Goal: Answer question/provide support: Answer question/provide support

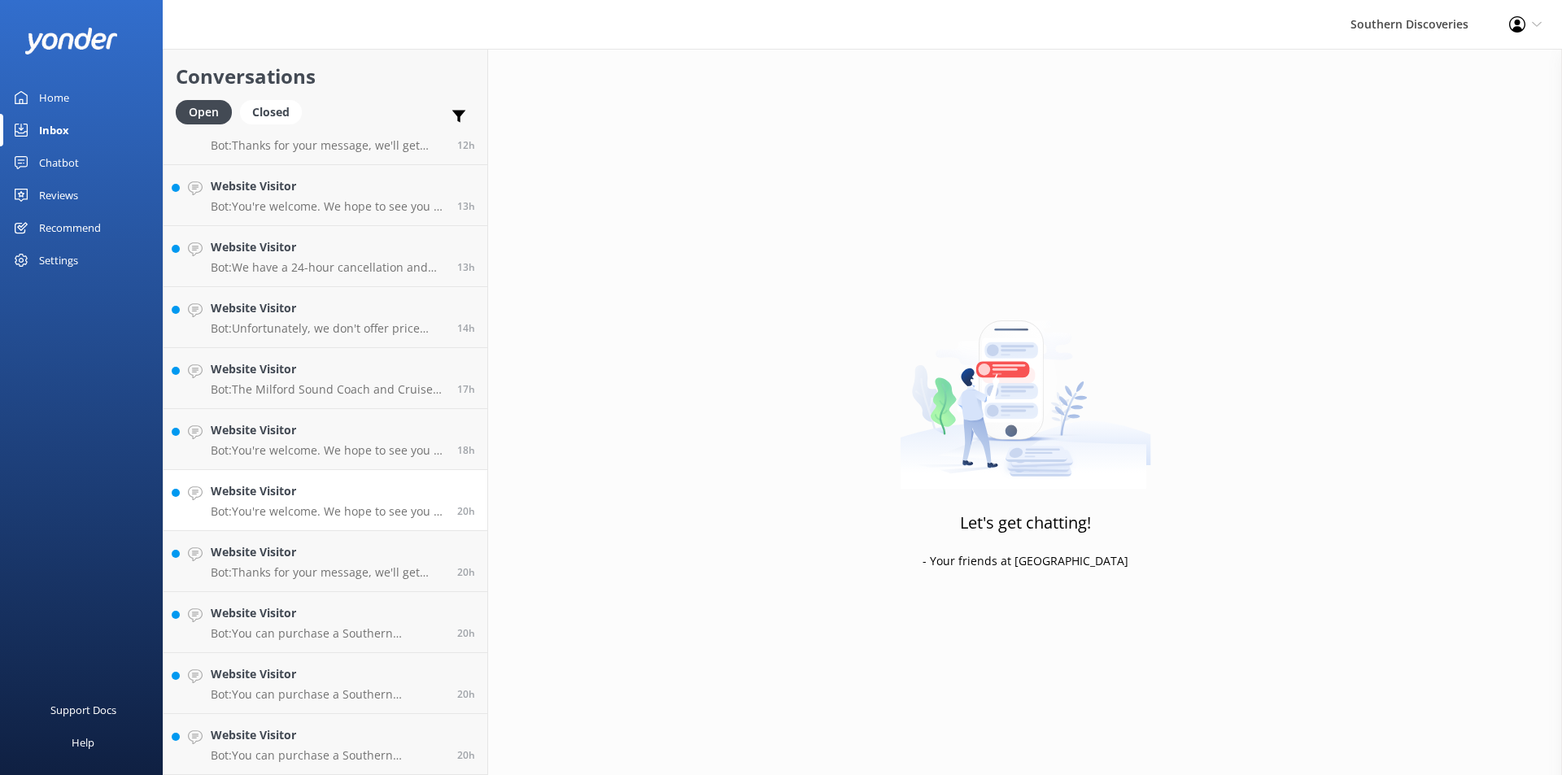
scroll to position [579, 0]
click at [330, 734] on h4 "Website Visitor" at bounding box center [328, 736] width 234 height 18
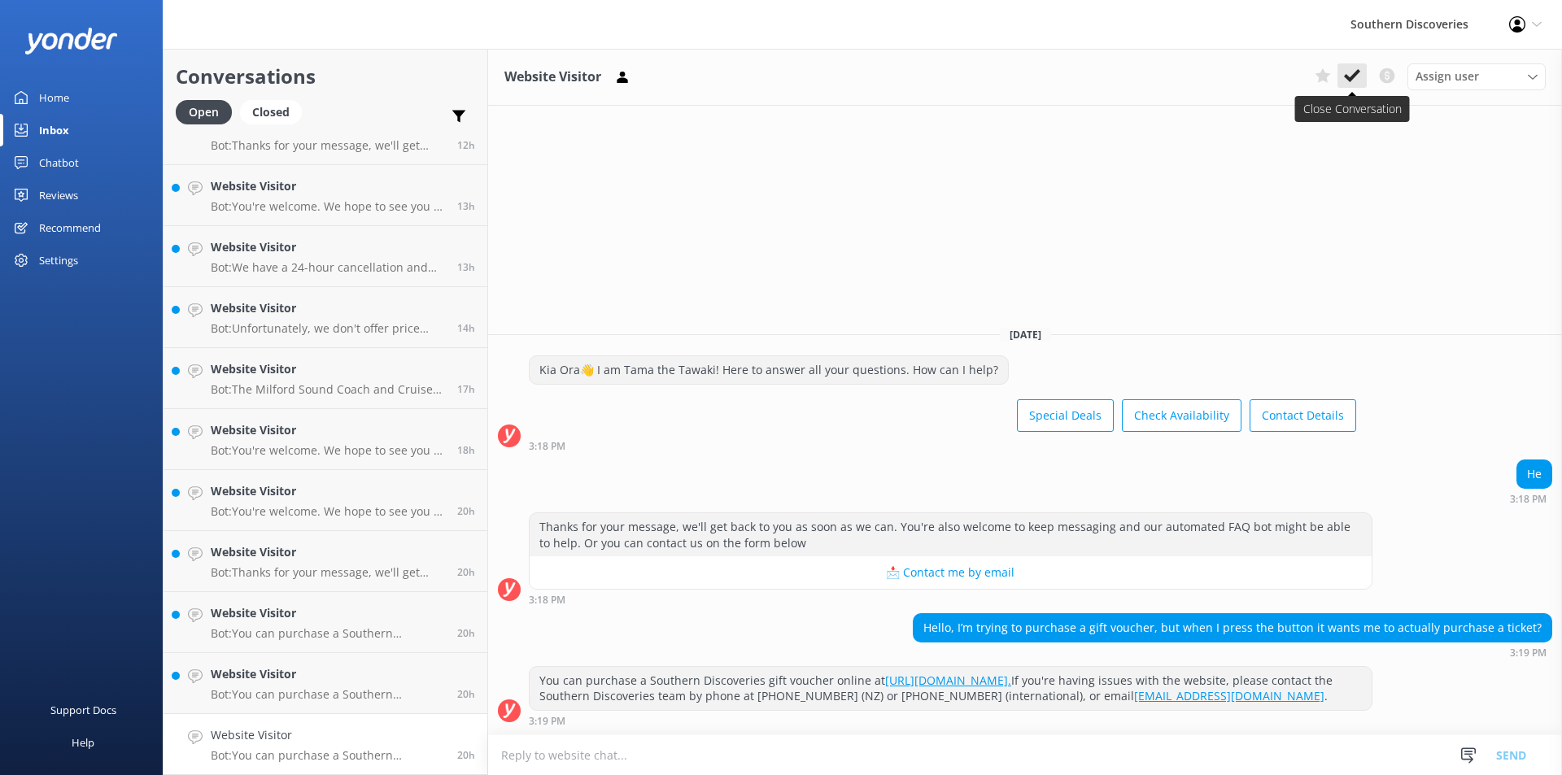
click at [1345, 75] on icon at bounding box center [1352, 76] width 16 height 16
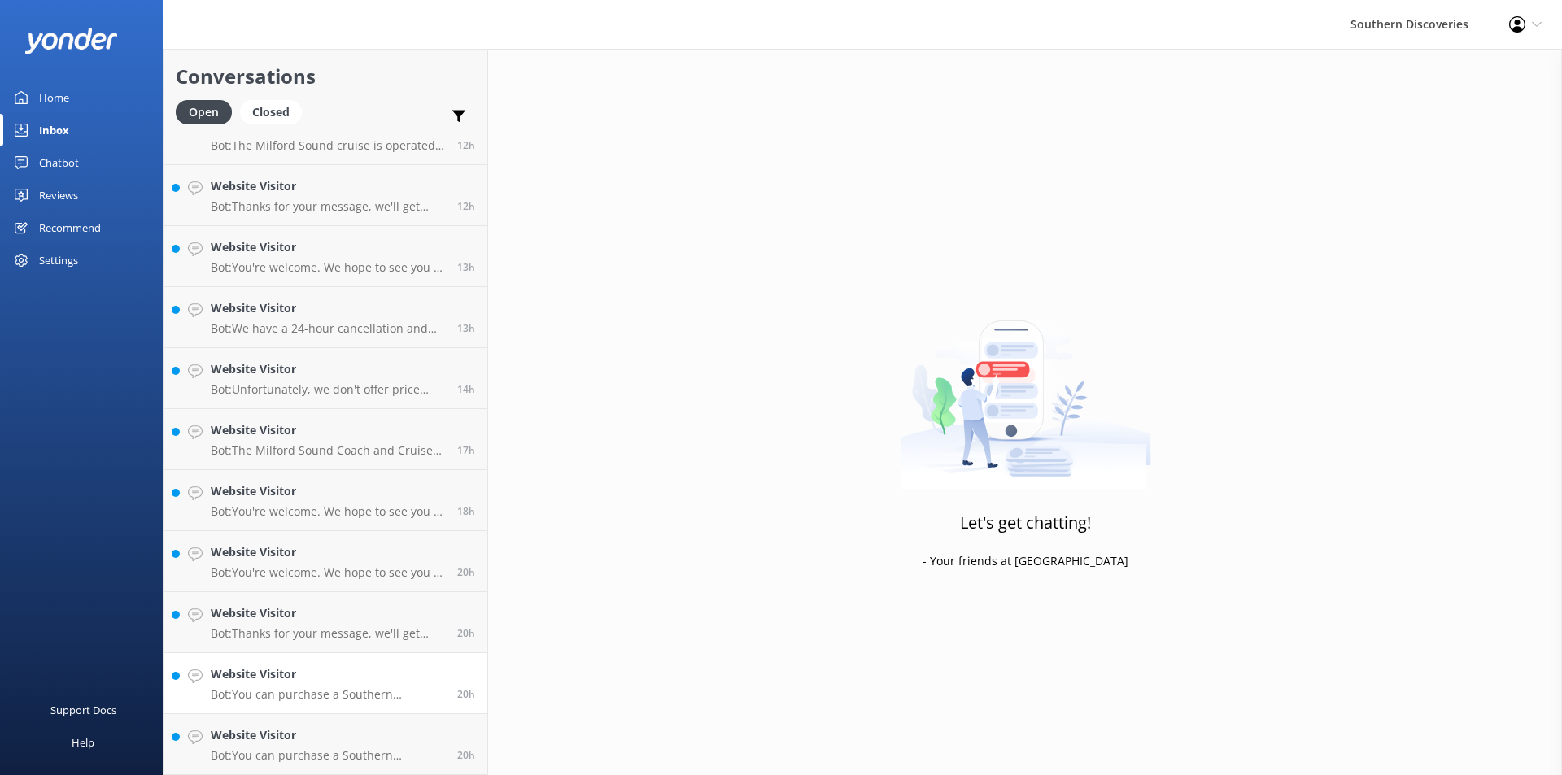
scroll to position [518, 0]
click at [312, 737] on h4 "Website Visitor" at bounding box center [328, 736] width 234 height 18
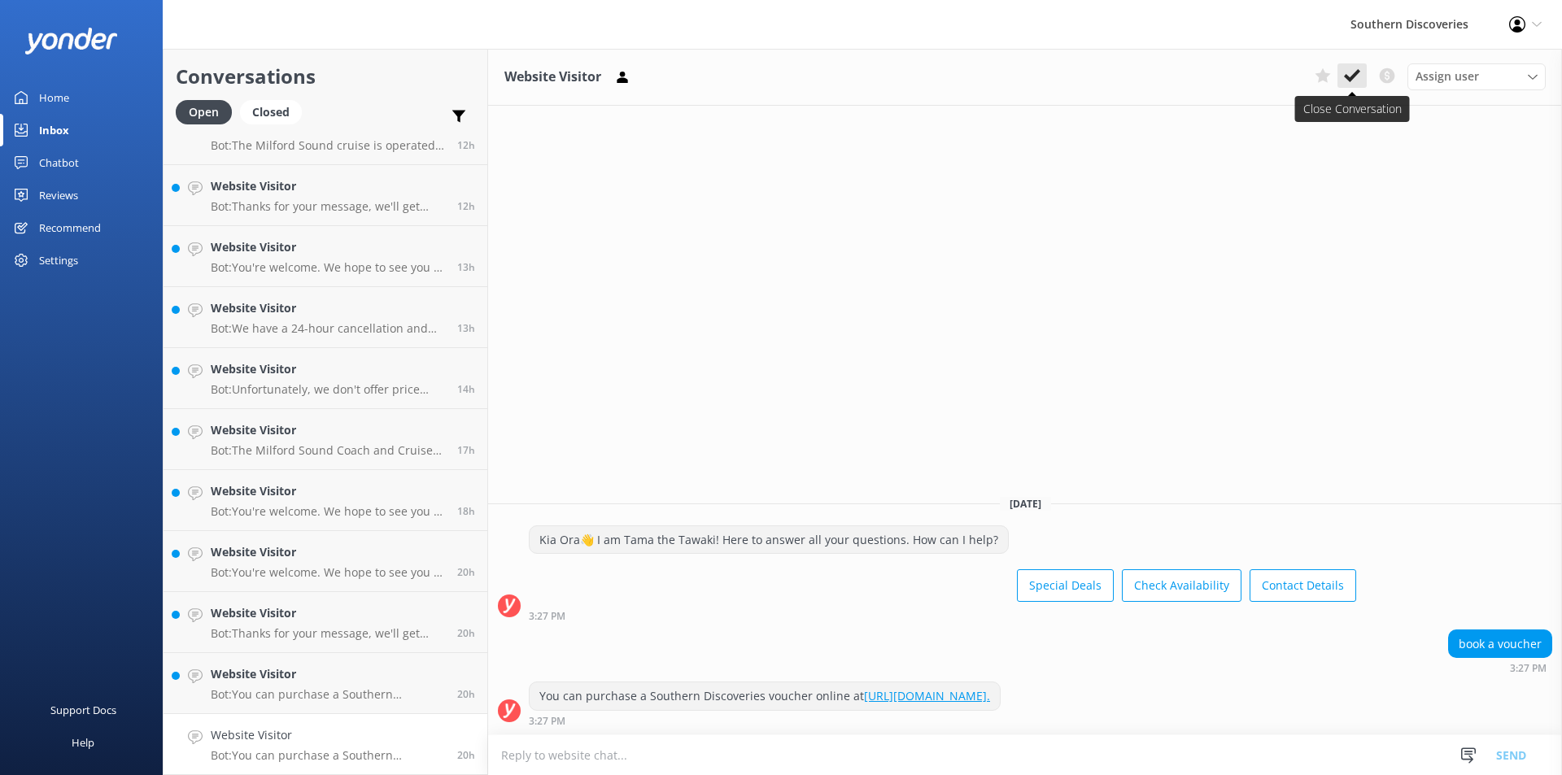
click at [1353, 74] on icon at bounding box center [1352, 76] width 16 height 16
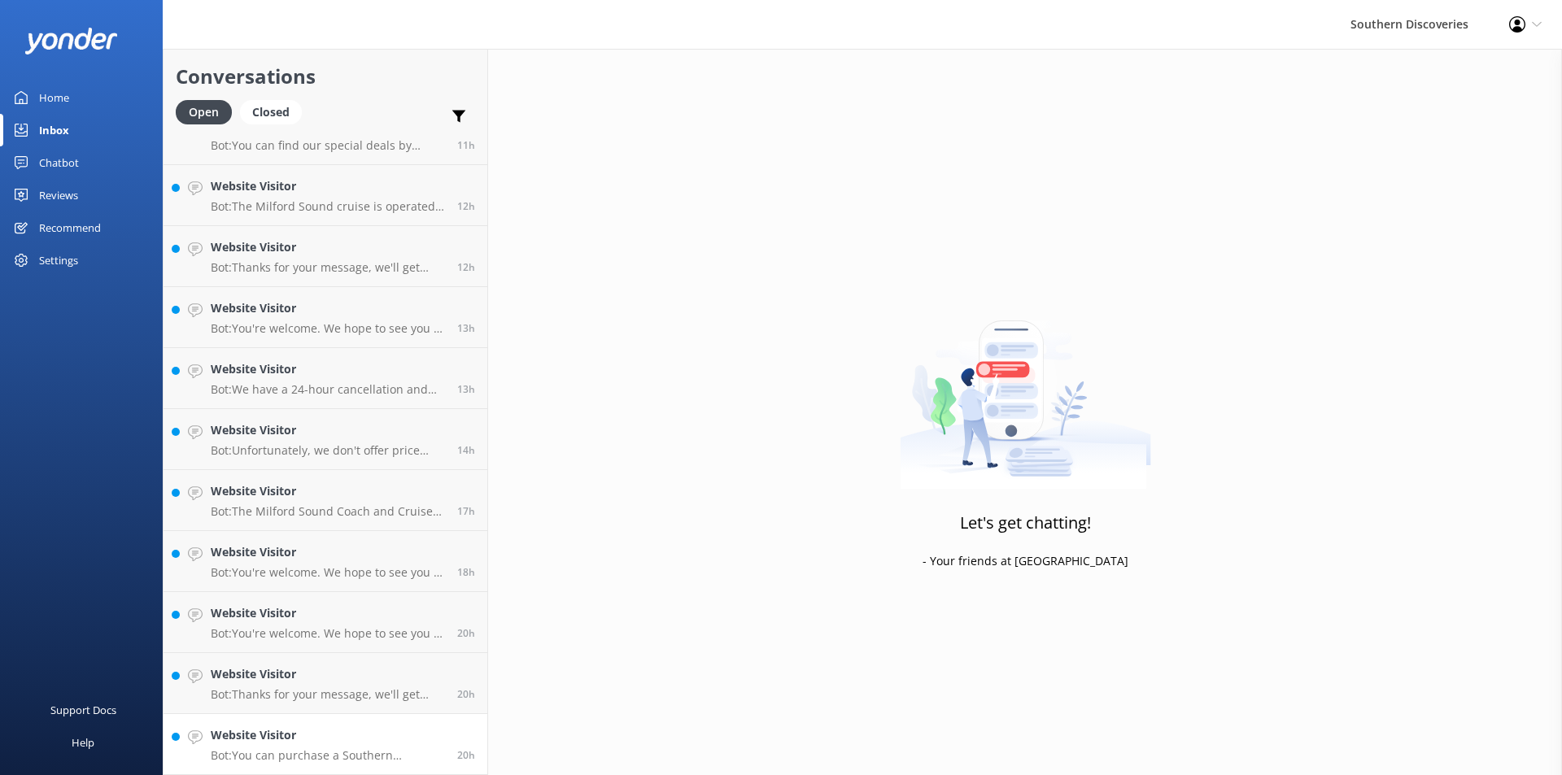
scroll to position [457, 0]
click at [354, 747] on div "Website Visitor Bot: You can purchase a Southern Discoveries gift voucher onlin…" at bounding box center [328, 745] width 234 height 36
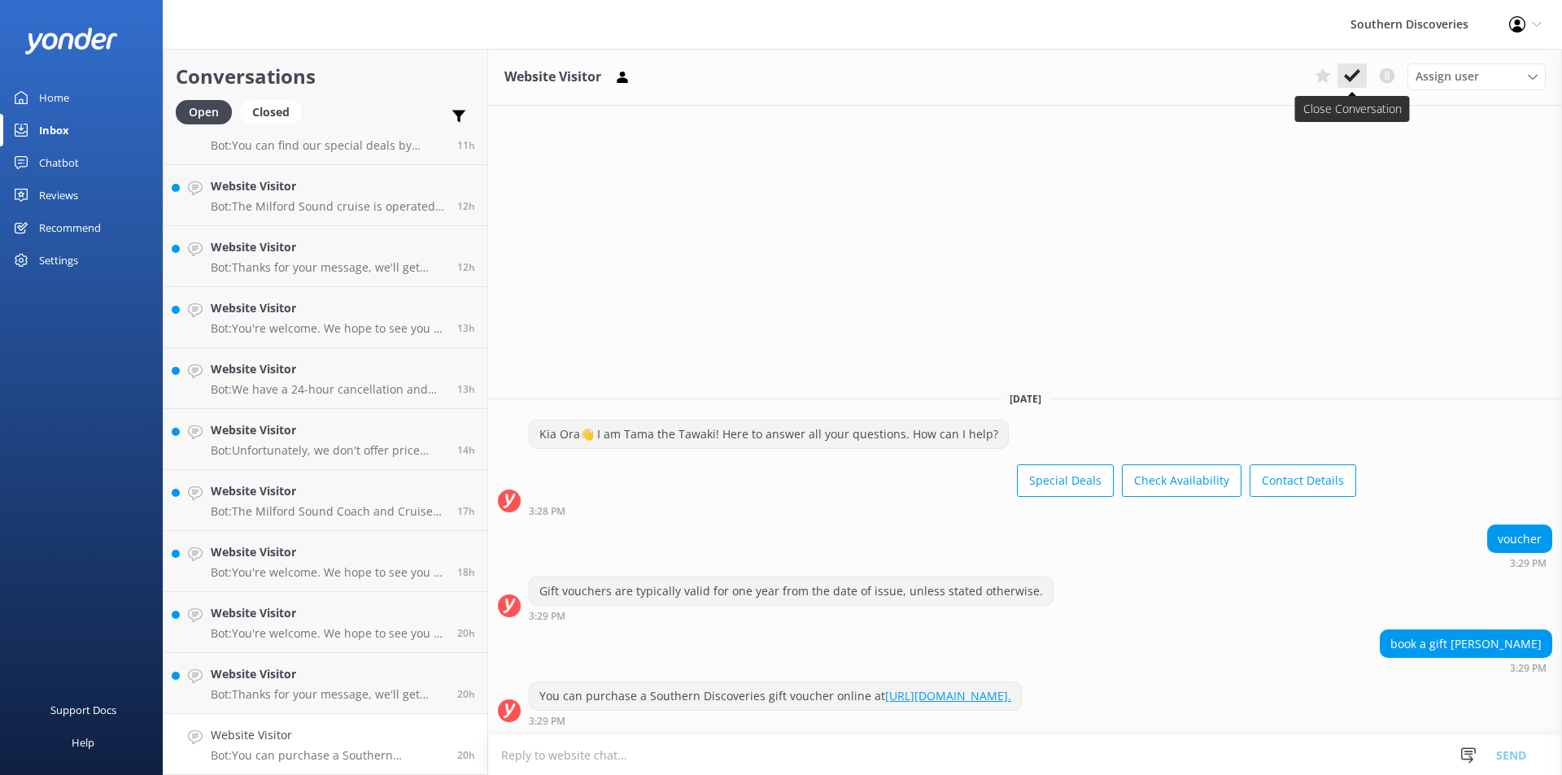
click at [1359, 77] on icon at bounding box center [1352, 76] width 16 height 16
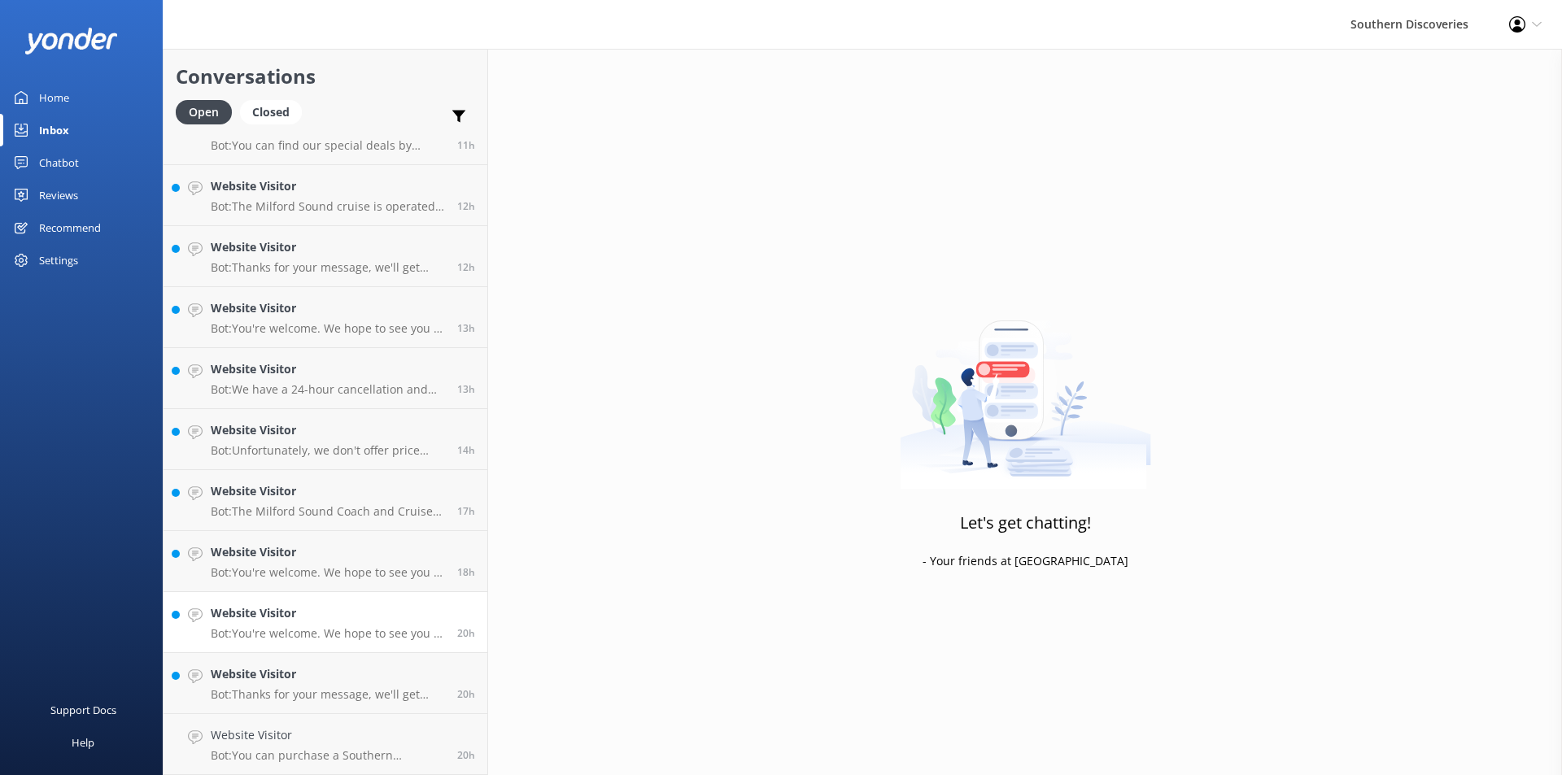
scroll to position [396, 0]
click at [315, 743] on h4 "Website Visitor" at bounding box center [328, 736] width 234 height 18
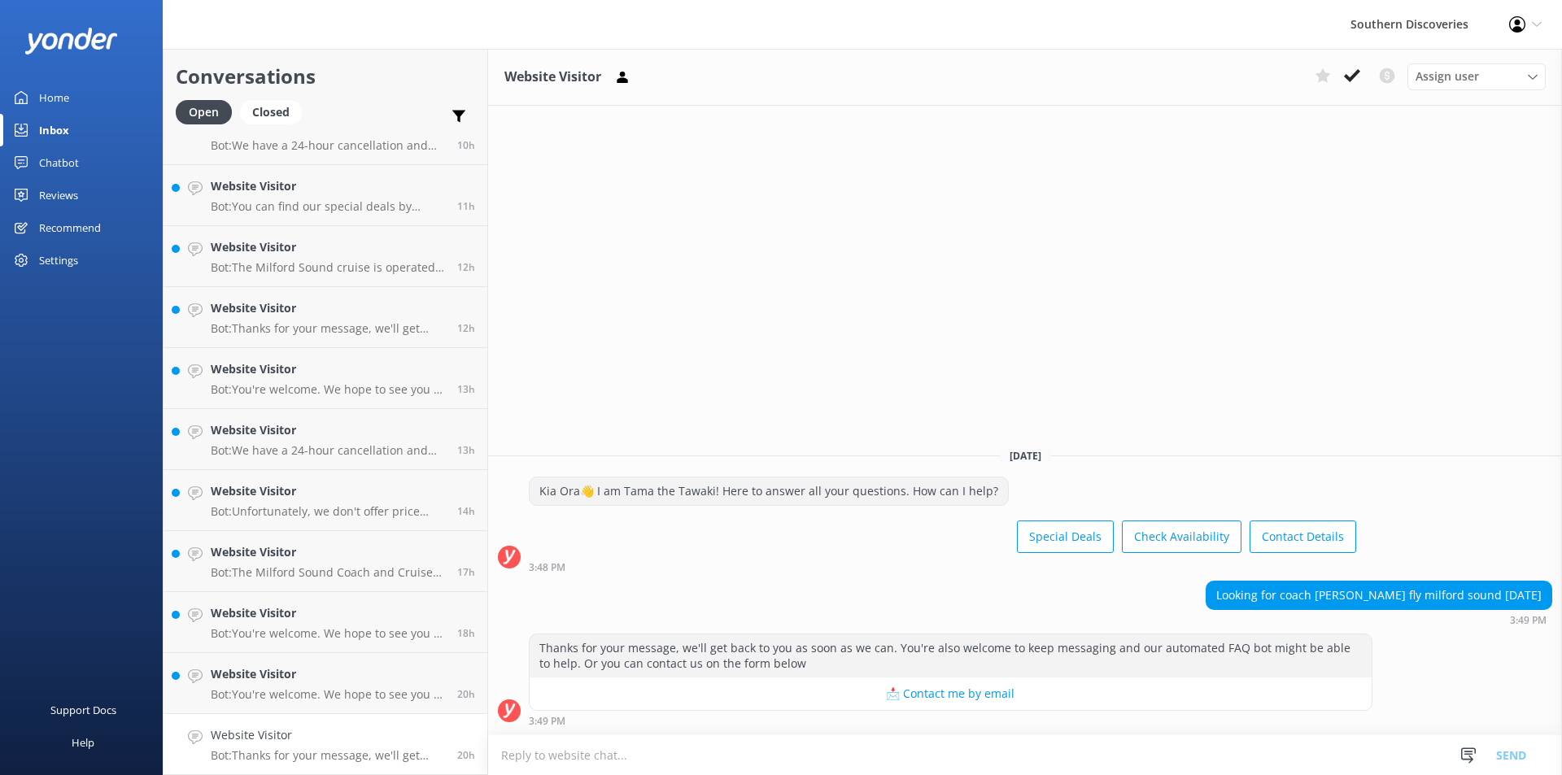
click at [304, 737] on h4 "Website Visitor" at bounding box center [328, 736] width 234 height 18
click at [1355, 75] on use at bounding box center [1352, 75] width 16 height 13
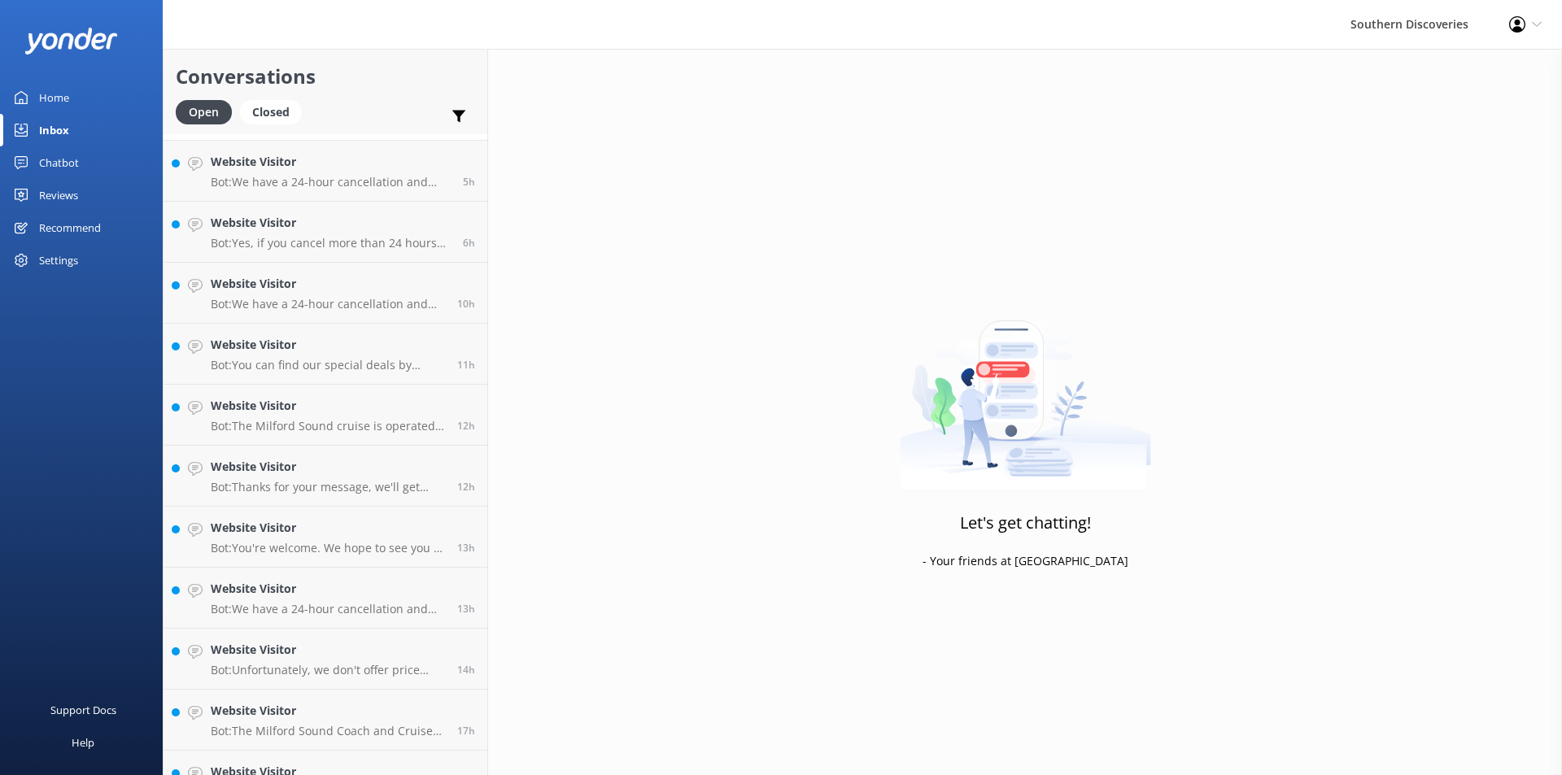
scroll to position [335, 0]
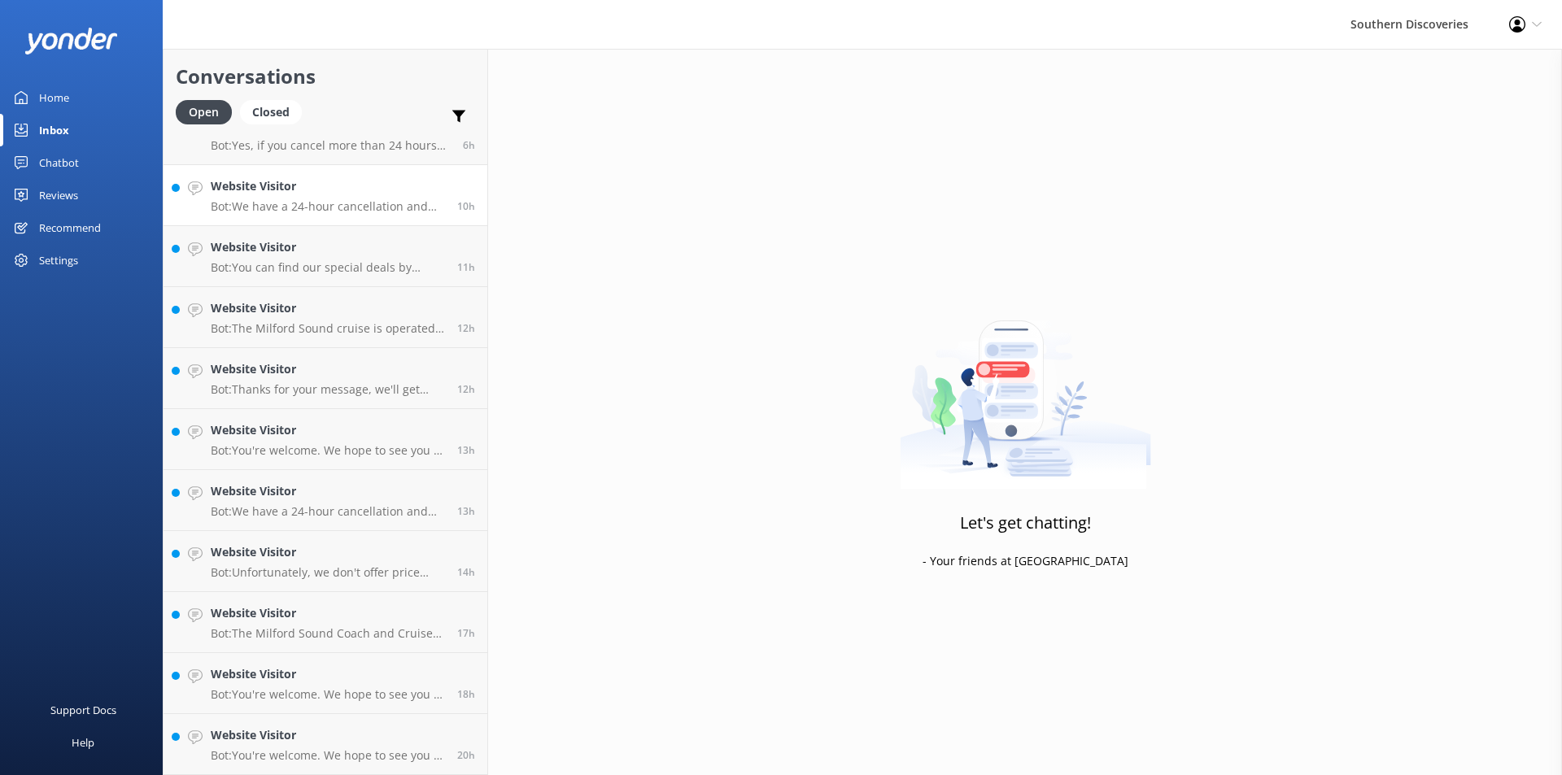
click at [338, 198] on div "Website Visitor Bot: We have a 24-hour cancellation and amendment policy. Notif…" at bounding box center [328, 195] width 234 height 36
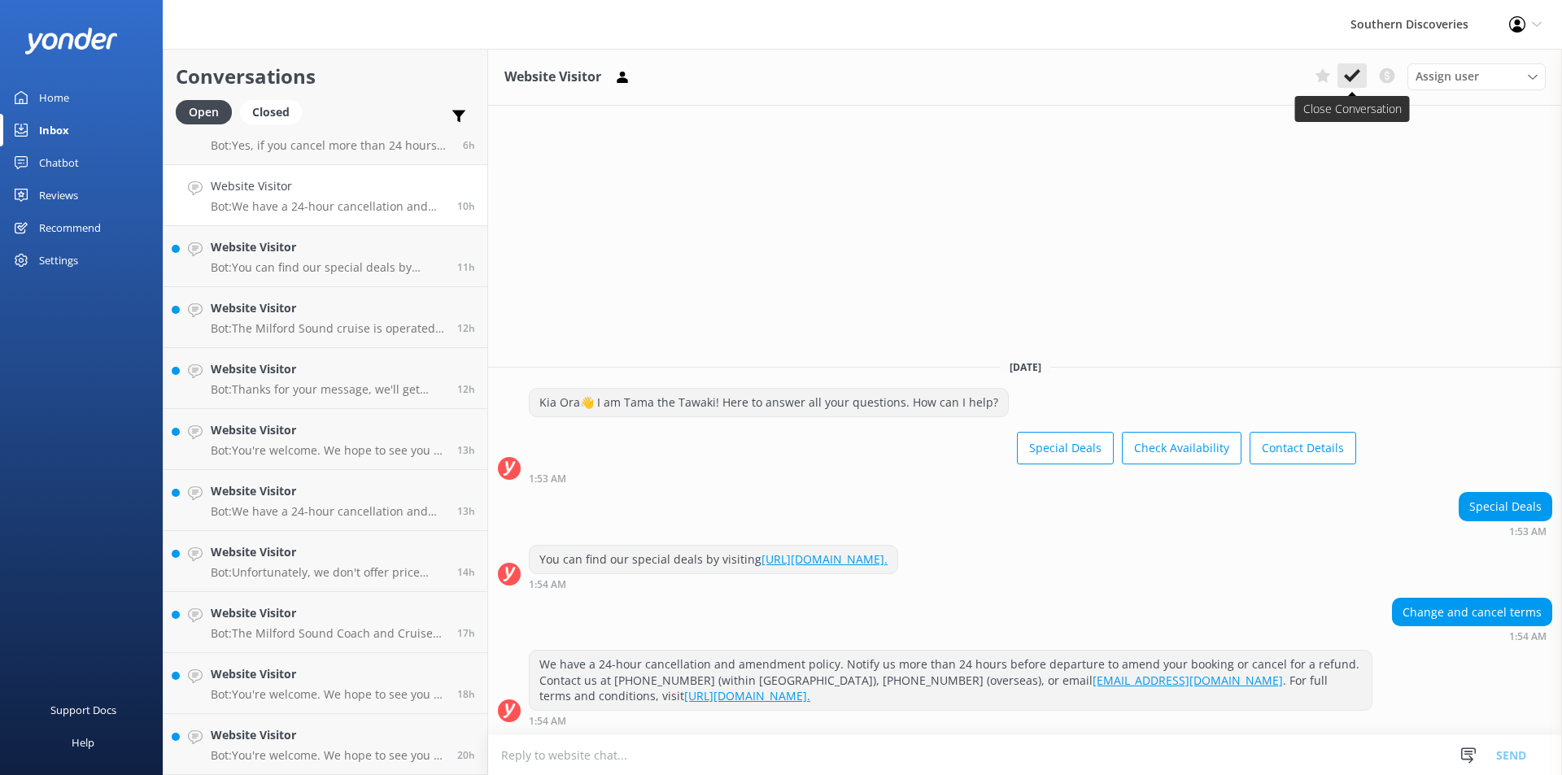
click at [1358, 69] on icon at bounding box center [1352, 76] width 16 height 16
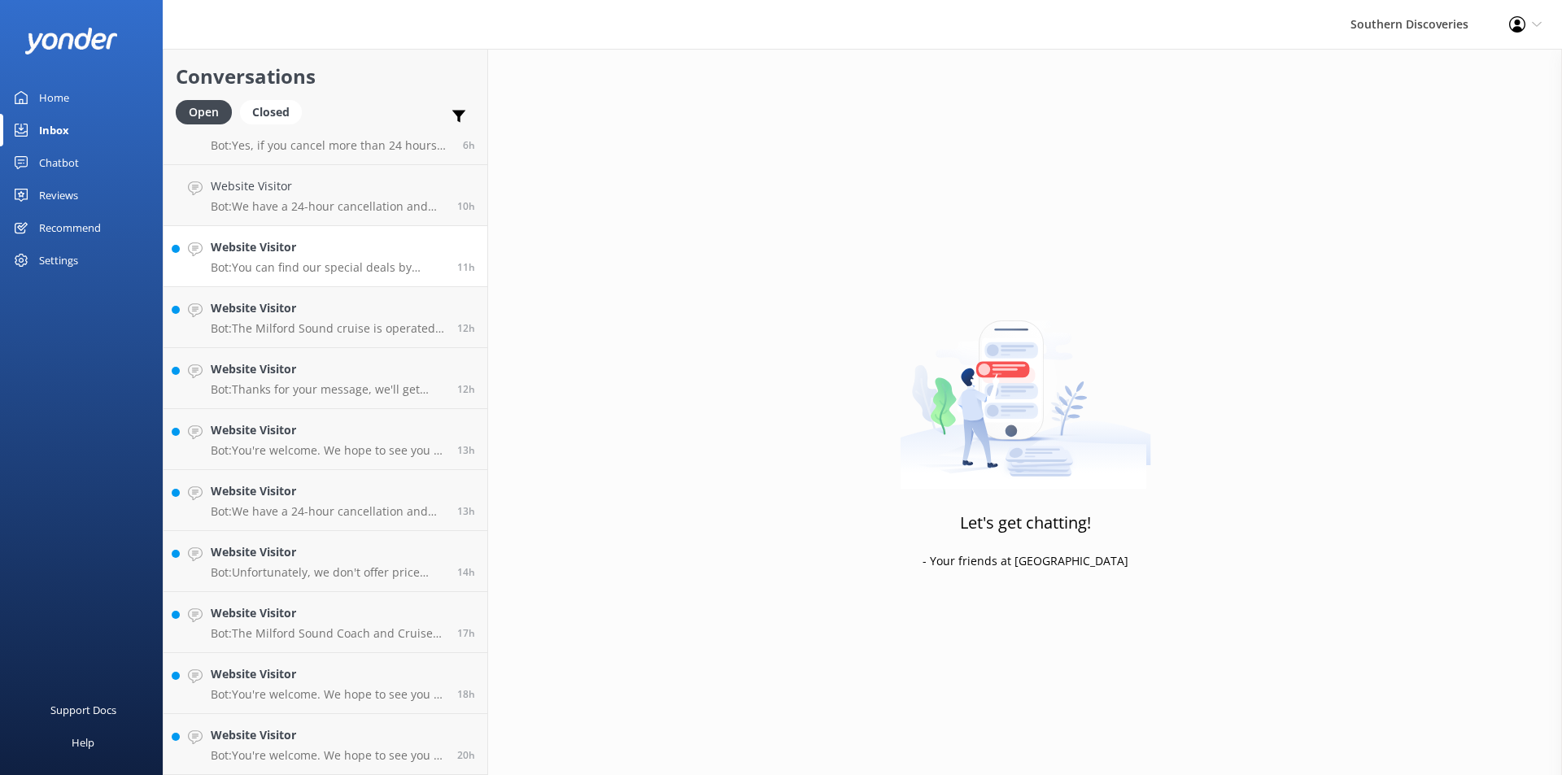
scroll to position [274, 0]
click at [355, 266] on p "Bot: You can find our special deals by visiting [URL][DOMAIN_NAME]." at bounding box center [328, 267] width 234 height 15
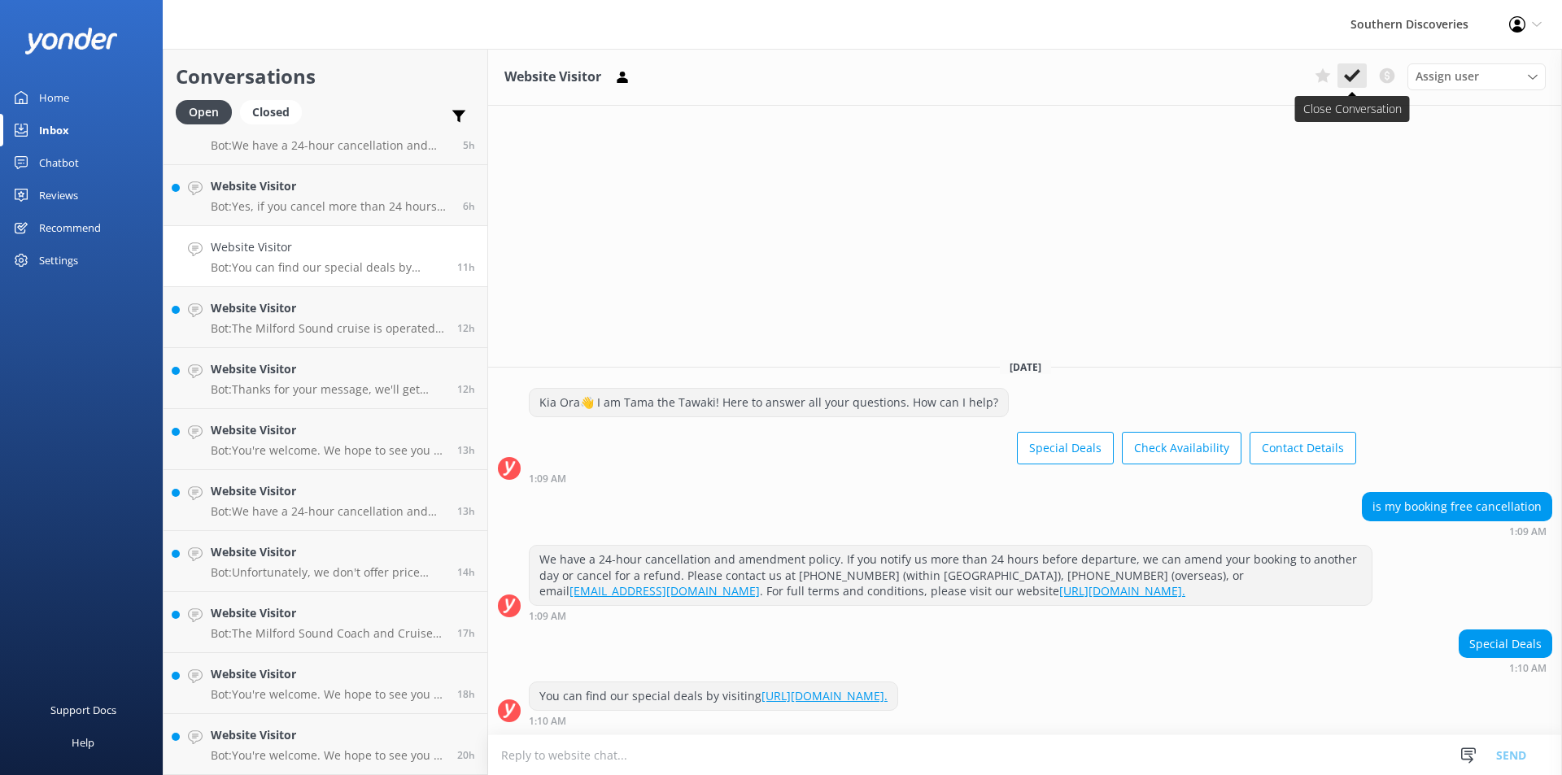
click at [1360, 72] on use at bounding box center [1352, 75] width 16 height 13
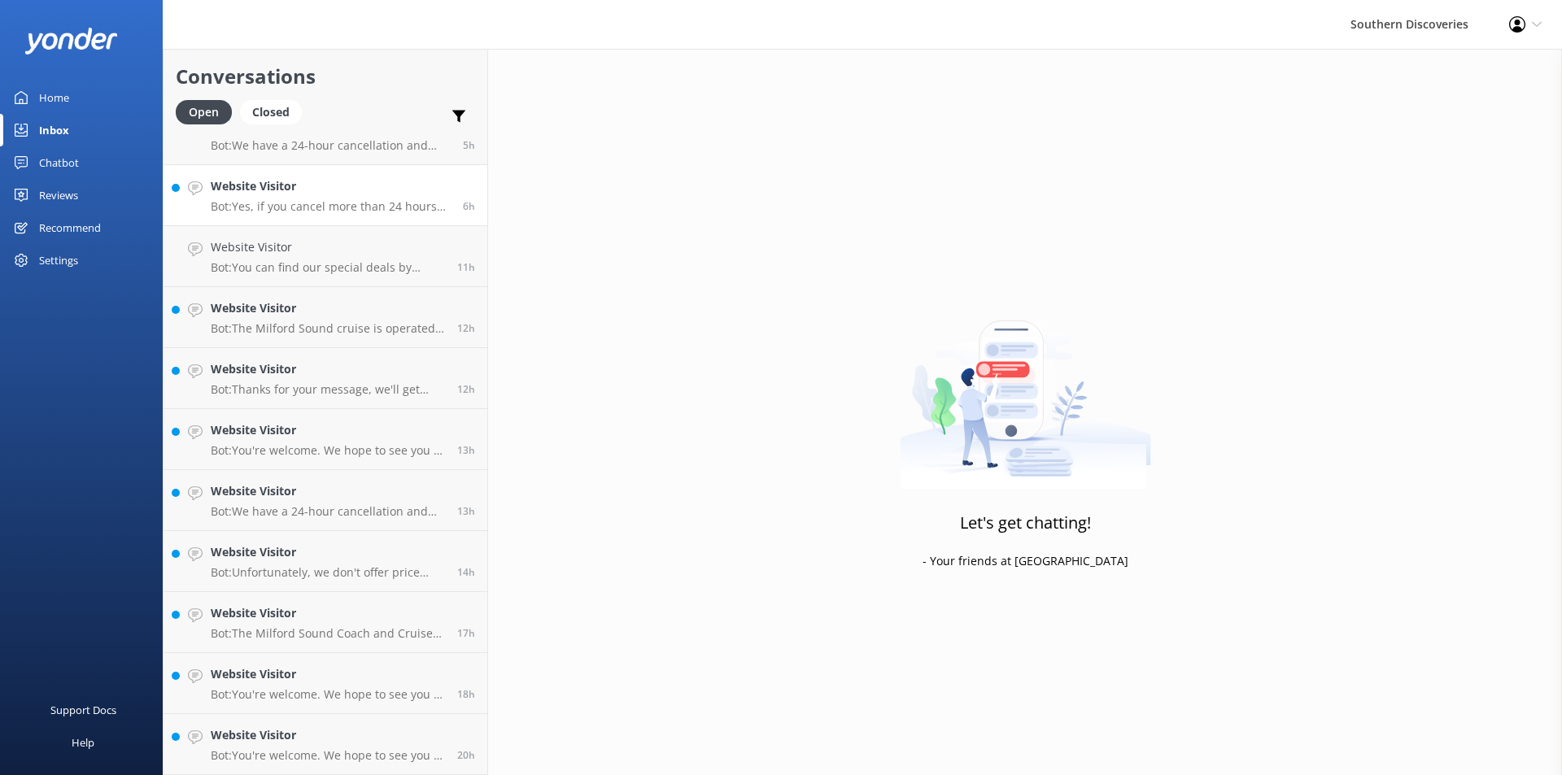
scroll to position [213, 0]
click at [352, 264] on p "Bot: Yes, if you cancel more than 24 hours before departure, you can receive a …" at bounding box center [331, 267] width 240 height 15
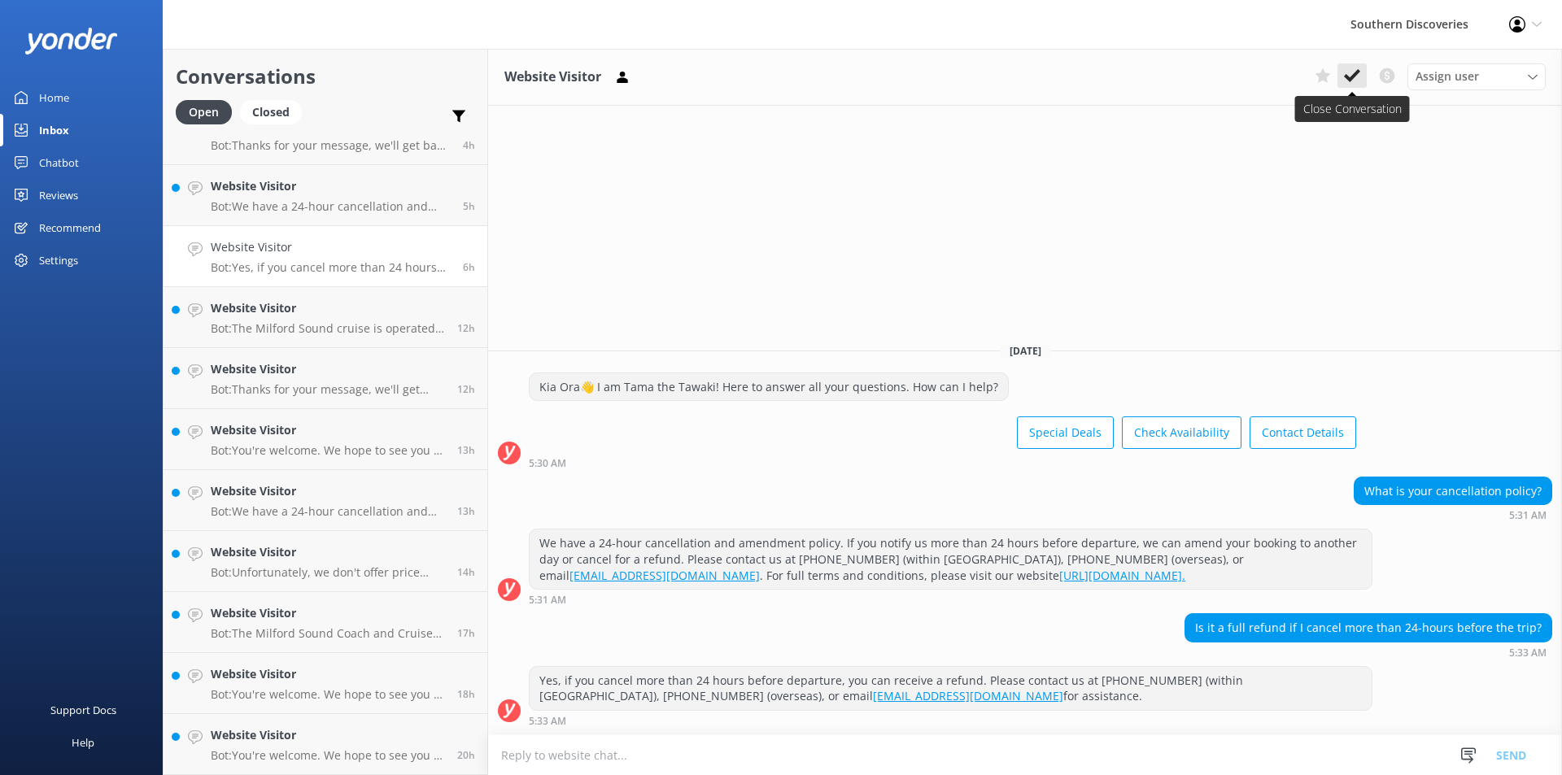
click at [1358, 78] on icon at bounding box center [1352, 76] width 16 height 16
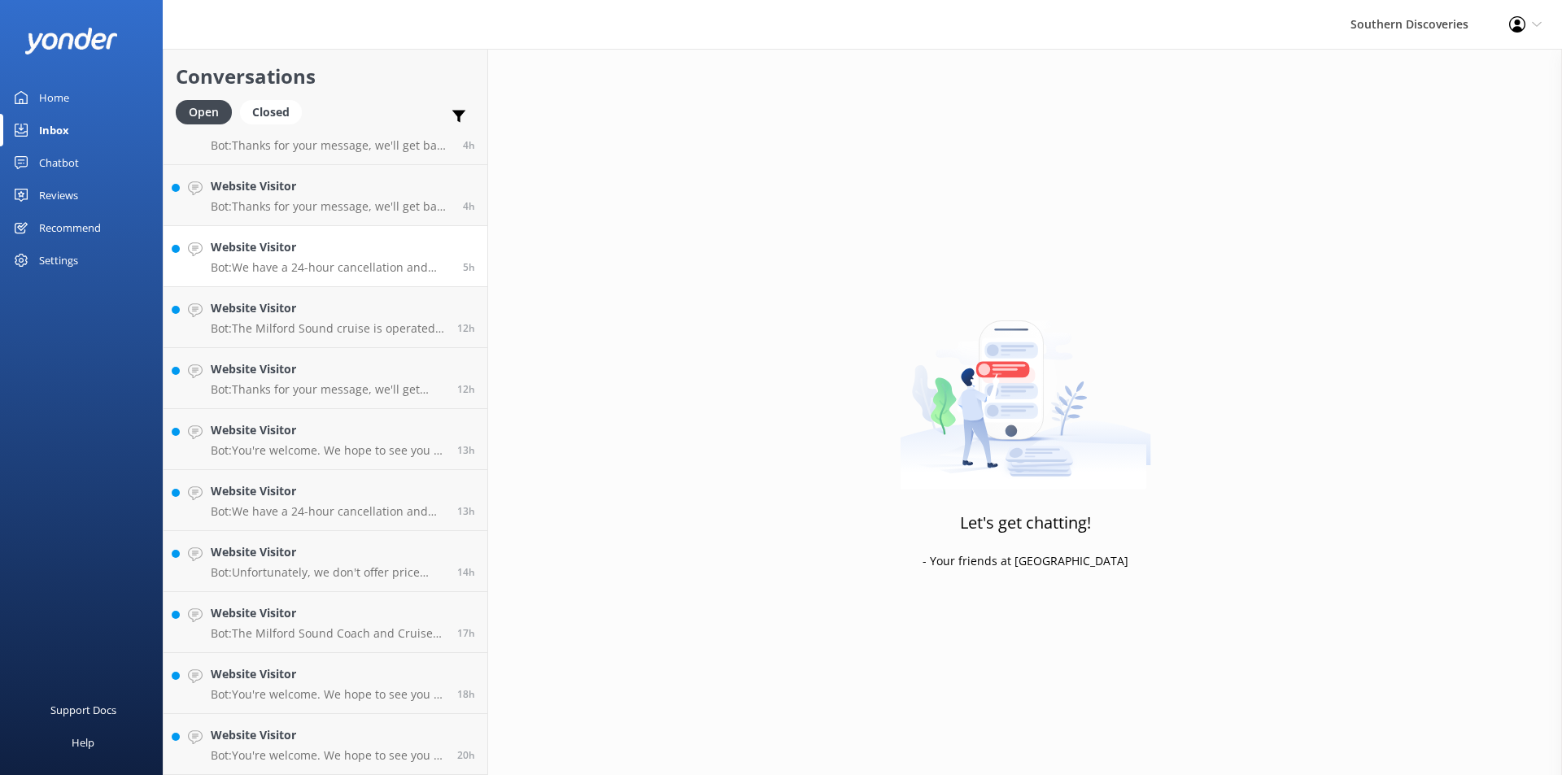
scroll to position [152, 0]
click at [324, 256] on h4 "Website Visitor" at bounding box center [331, 247] width 240 height 18
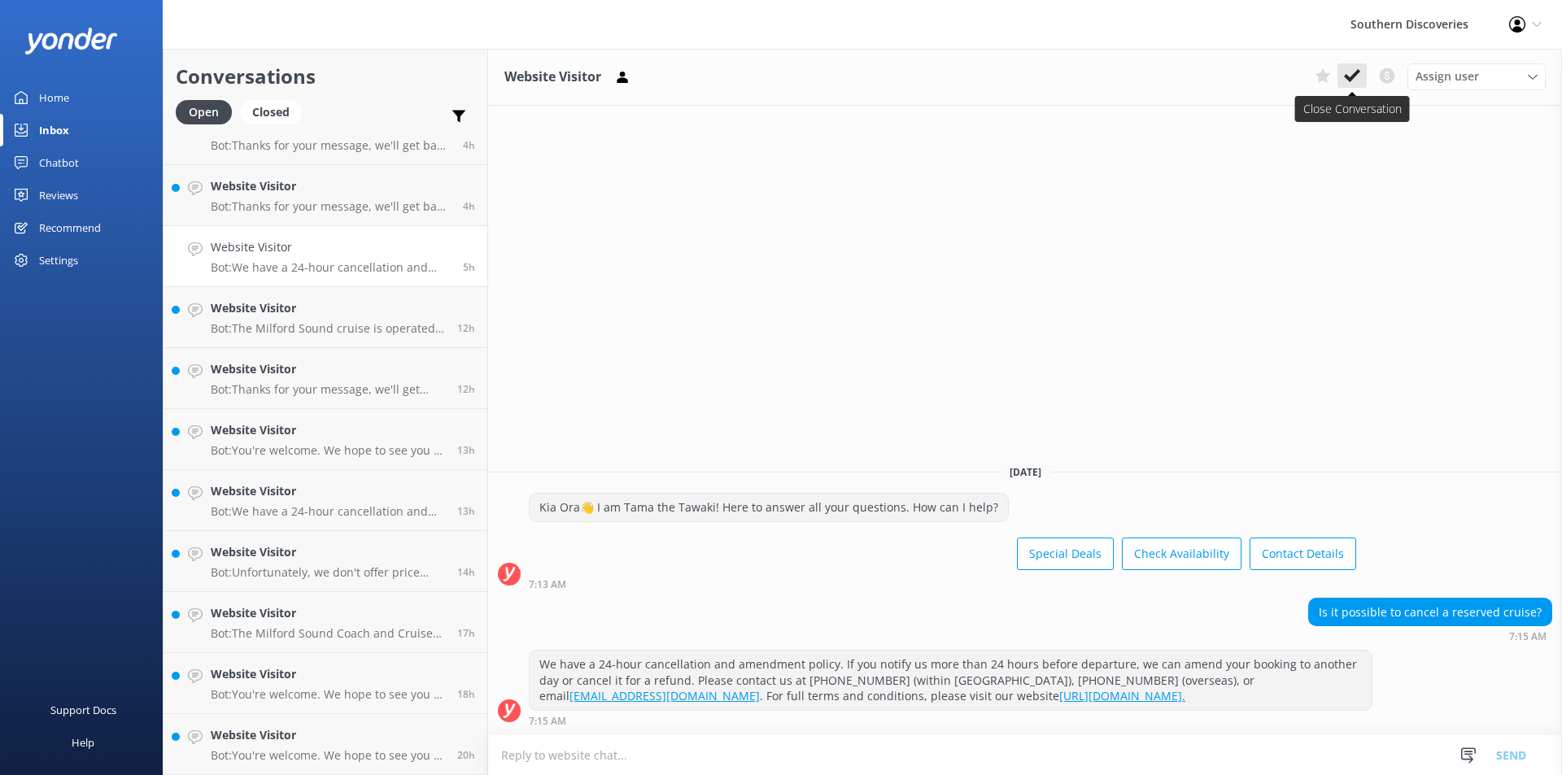
click at [1359, 72] on use at bounding box center [1352, 75] width 16 height 13
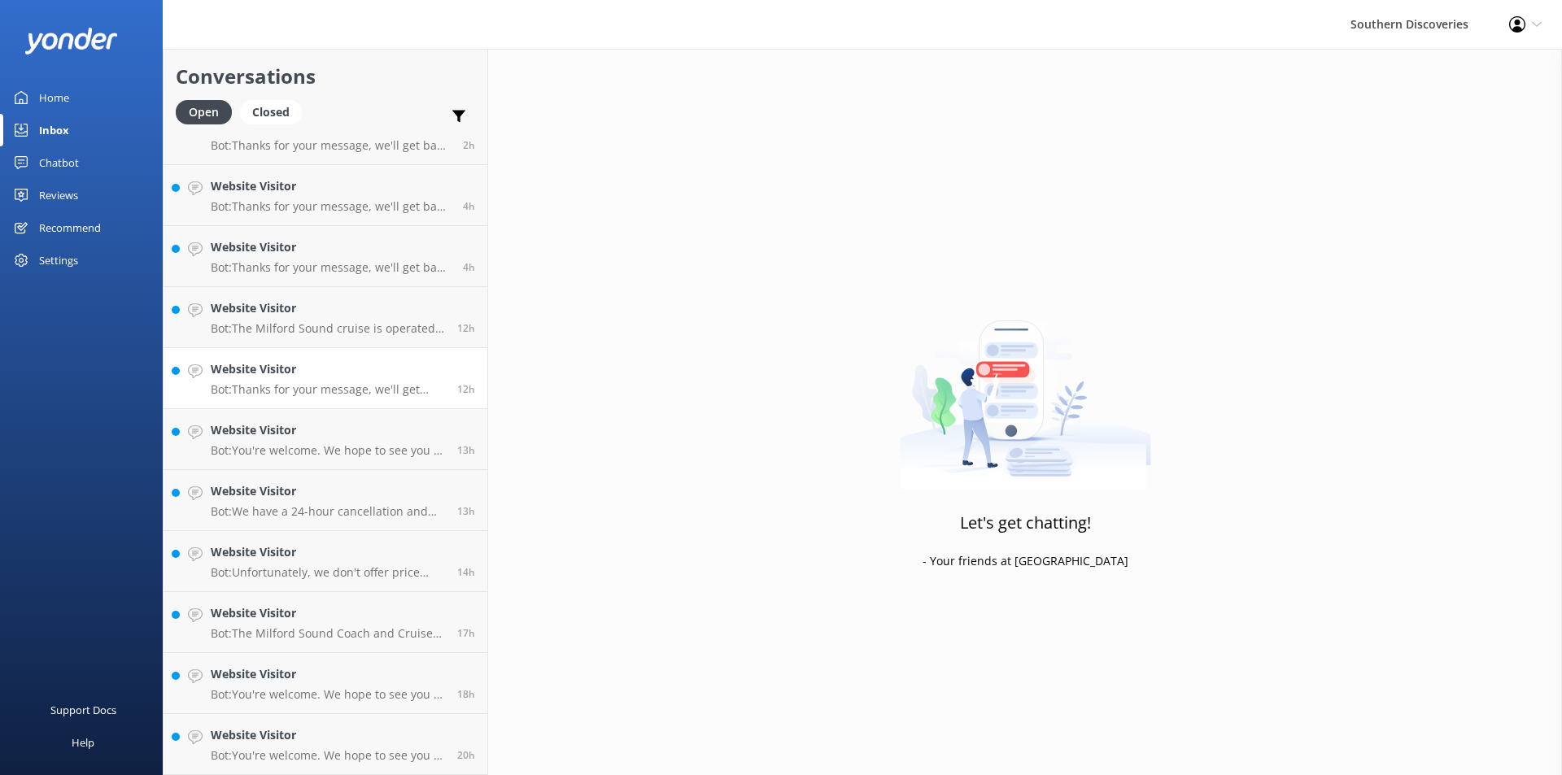
scroll to position [91, 0]
click at [347, 735] on h4 "Website Visitor" at bounding box center [328, 736] width 234 height 18
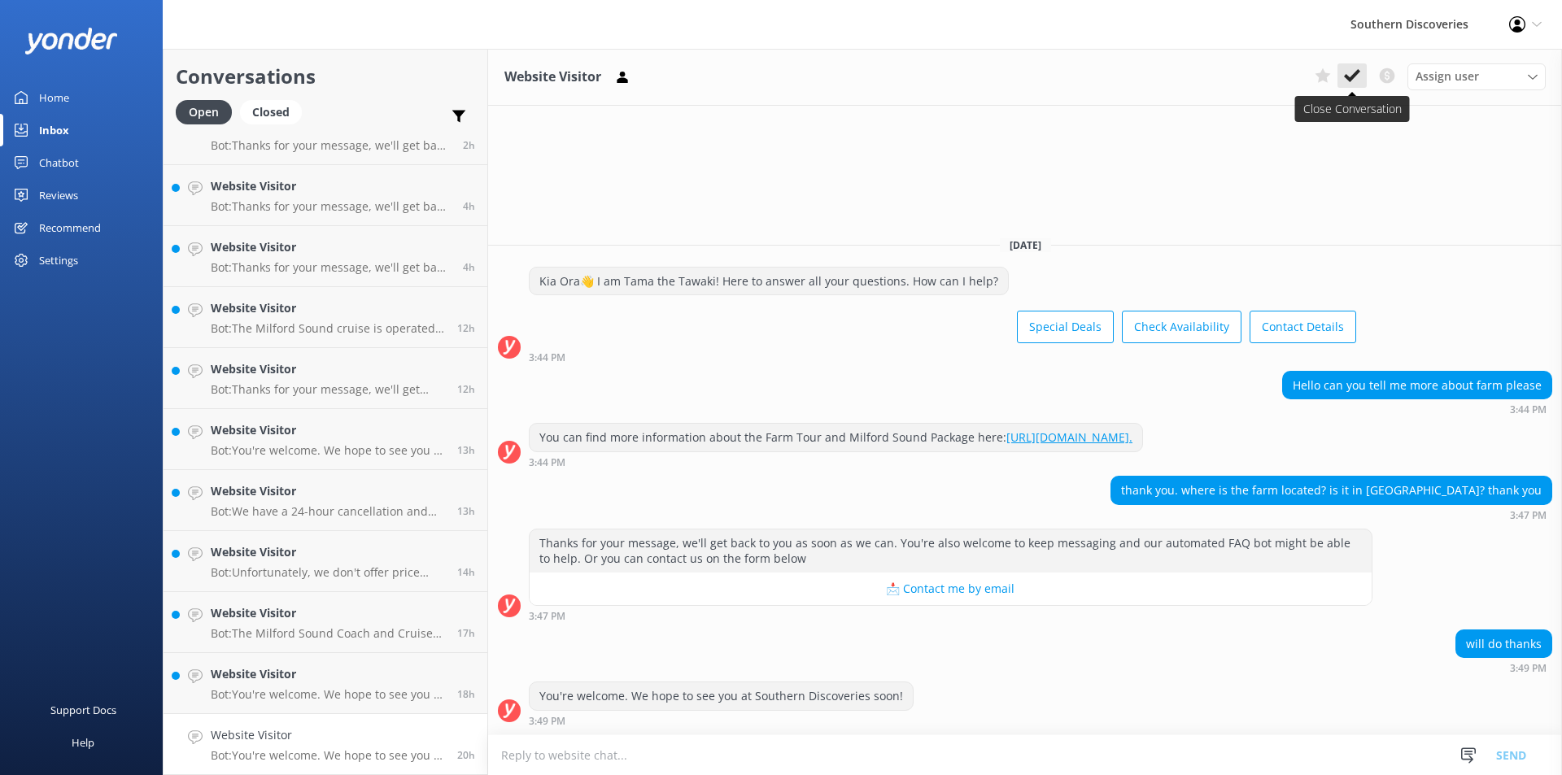
click at [1360, 74] on icon at bounding box center [1352, 76] width 16 height 16
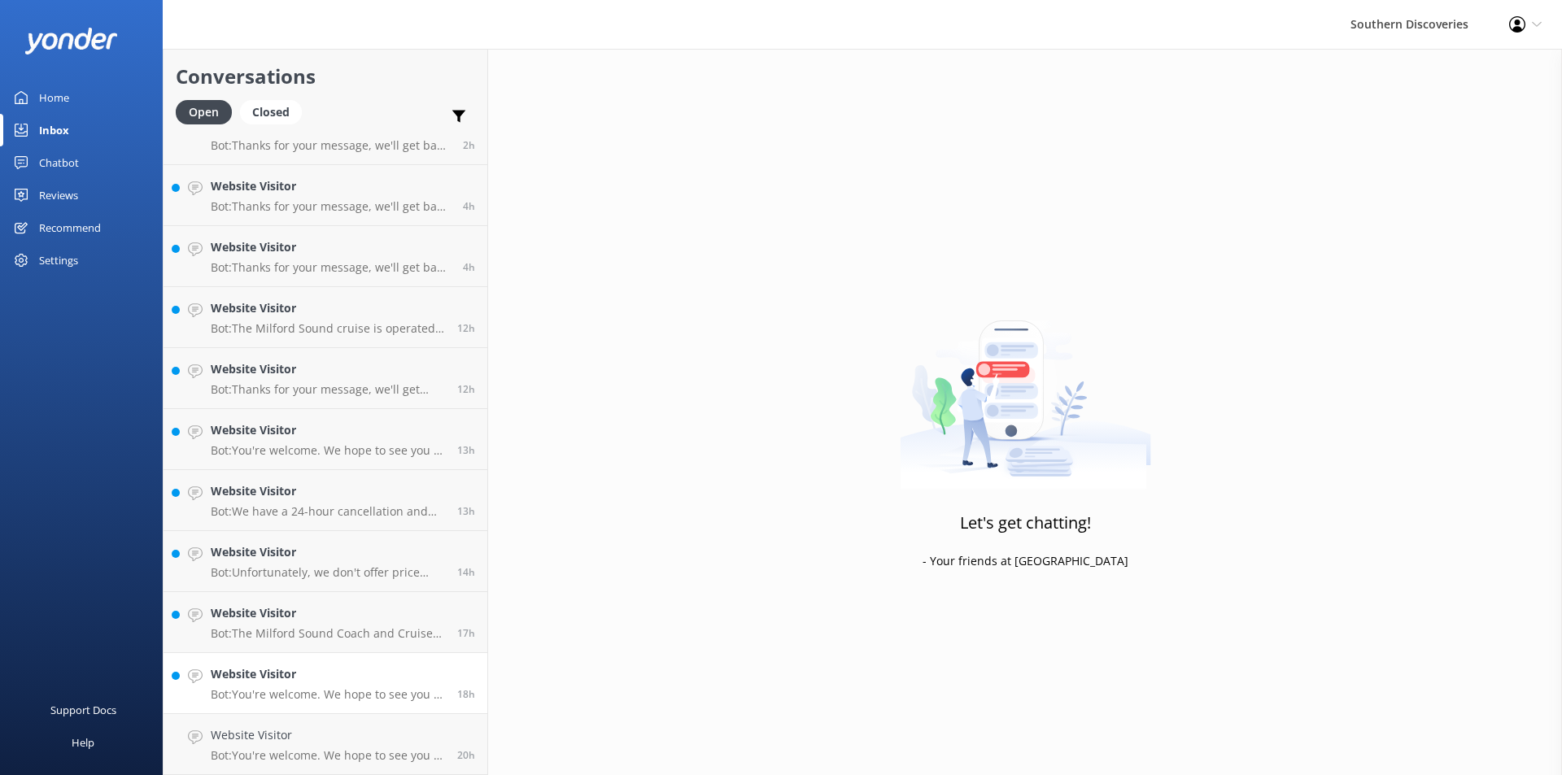
scroll to position [30, 0]
click at [344, 745] on div "Website Visitor Bot: You're welcome. We hope to see you at Southern Discoveries…" at bounding box center [328, 745] width 234 height 36
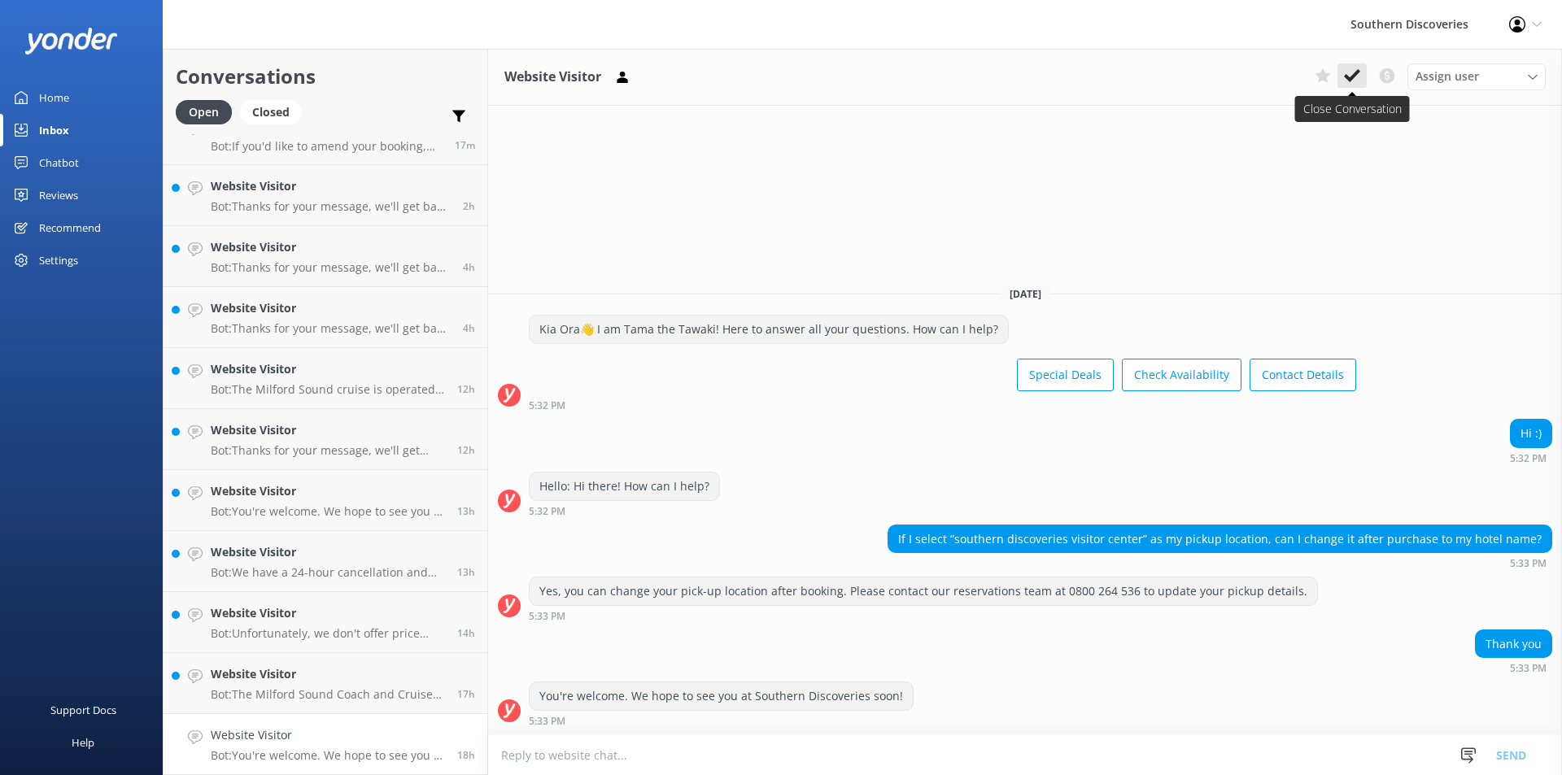
click at [1360, 68] on button at bounding box center [1352, 75] width 29 height 24
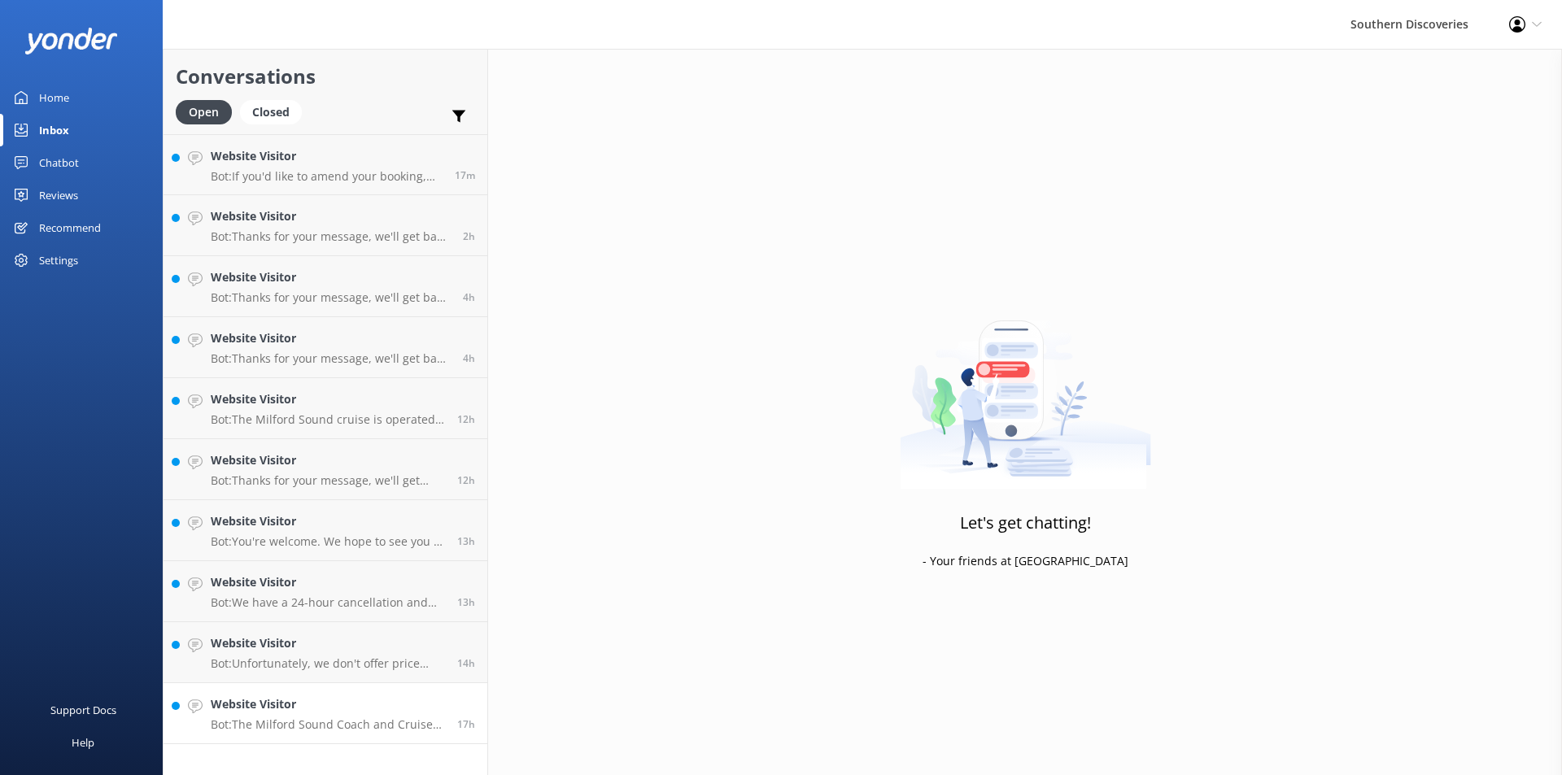
click at [384, 739] on link "Website Visitor Bot: The Milford Sound Coach and Cruise departs from [GEOGRAPHI…" at bounding box center [326, 714] width 324 height 61
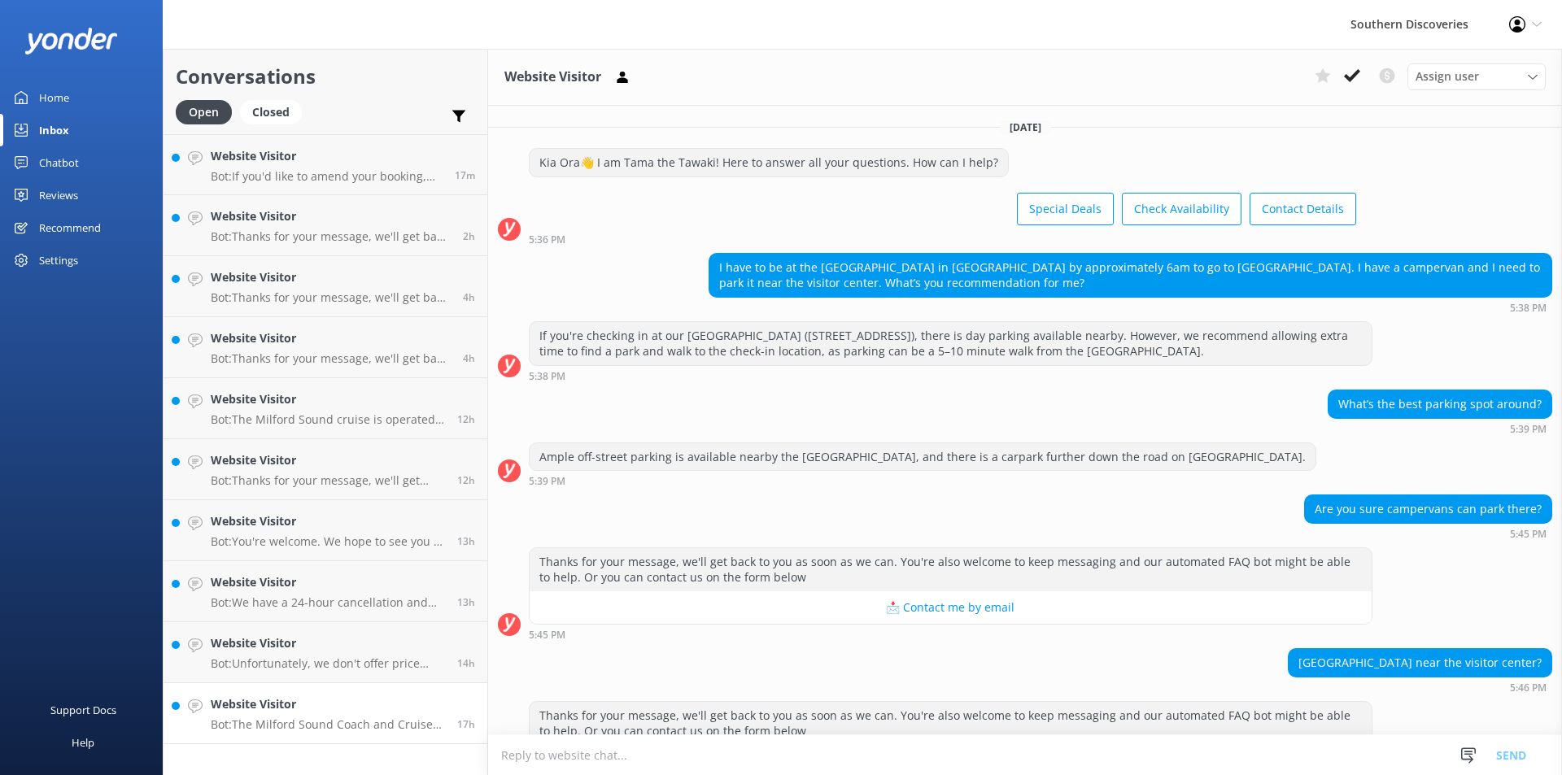
scroll to position [294, 0]
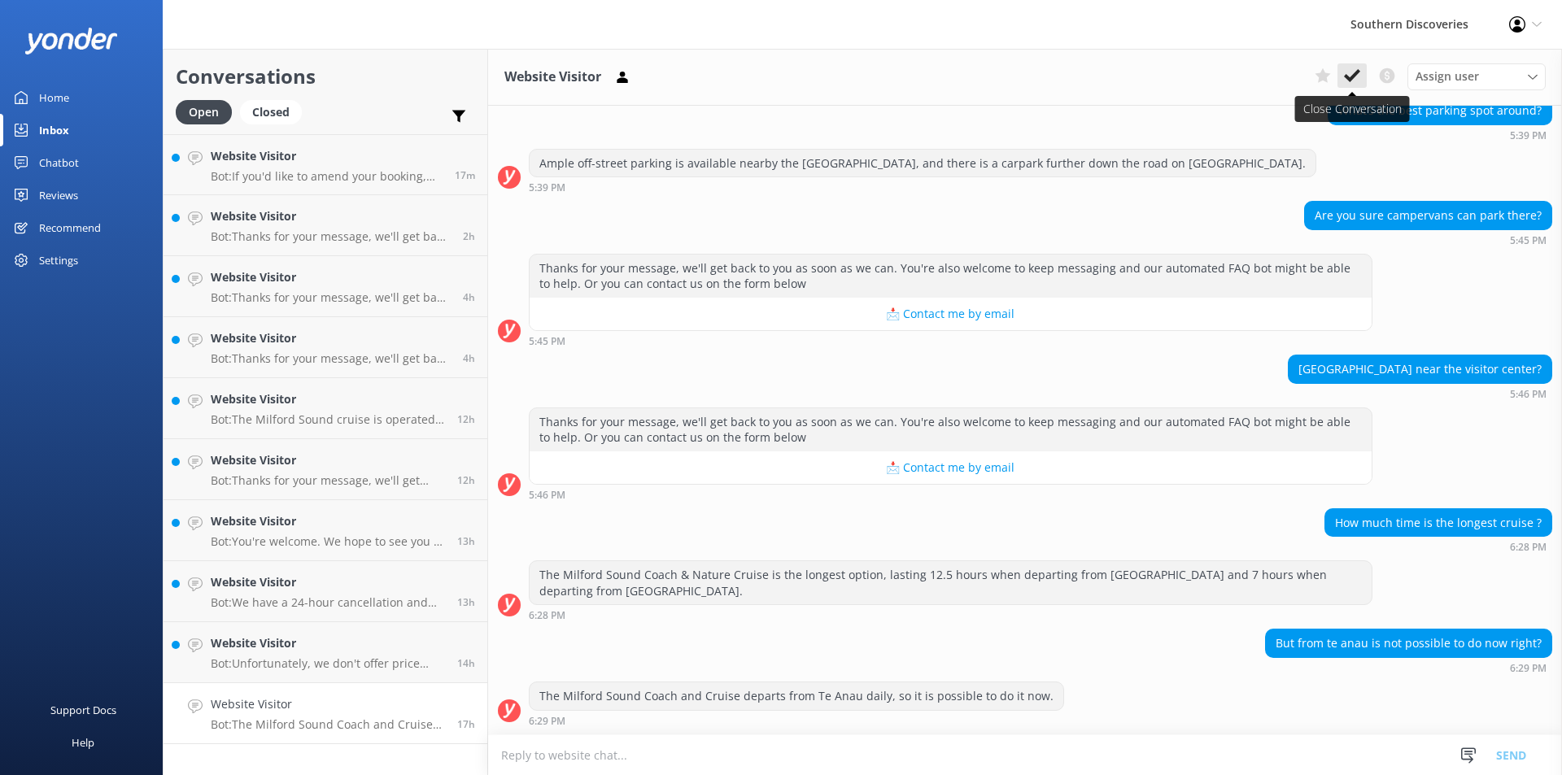
click at [1350, 78] on use at bounding box center [1352, 75] width 16 height 13
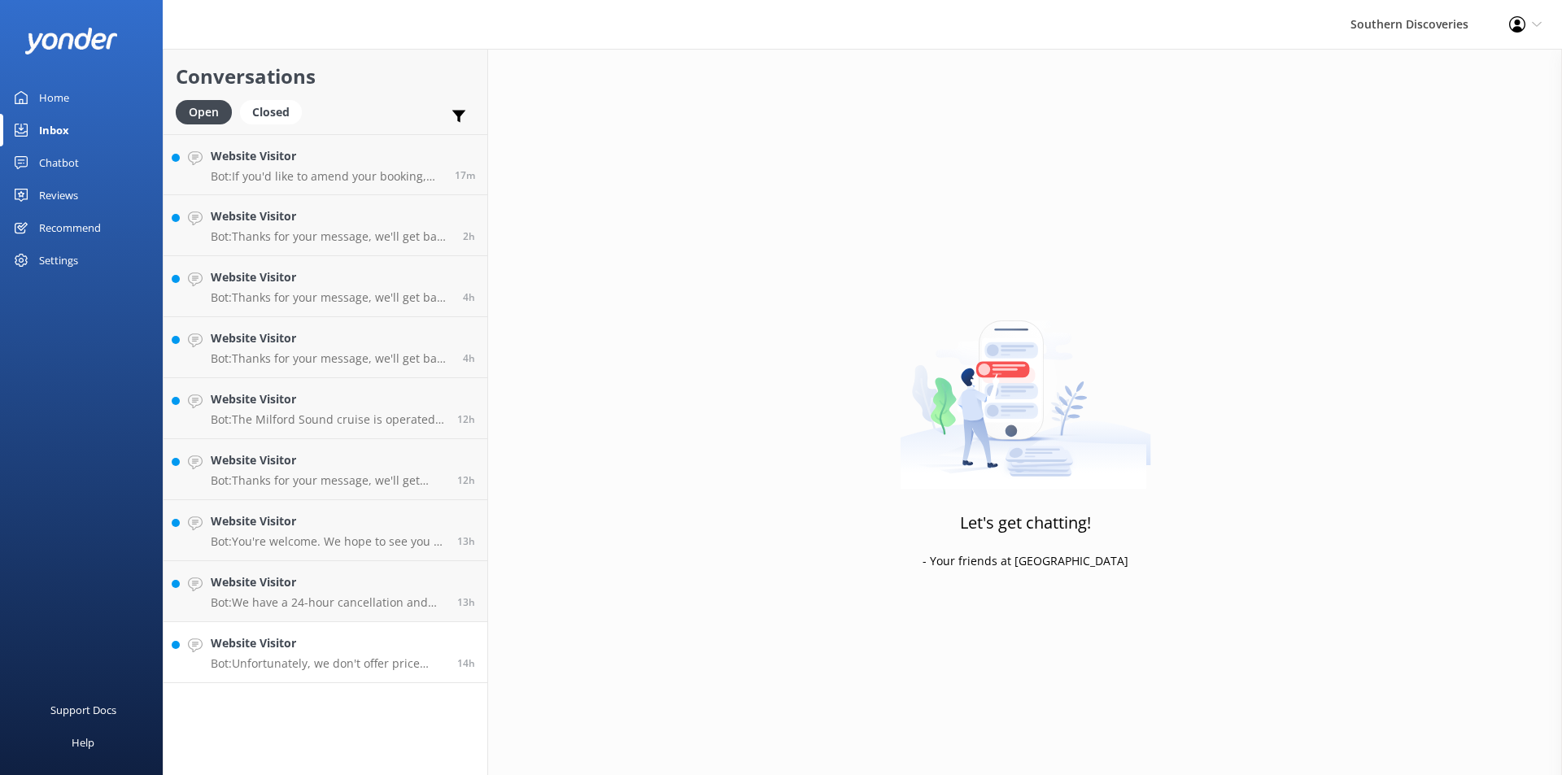
click at [351, 673] on link "Website Visitor Bot: Unfortunately, we don't offer price matching. However, if …" at bounding box center [326, 652] width 324 height 61
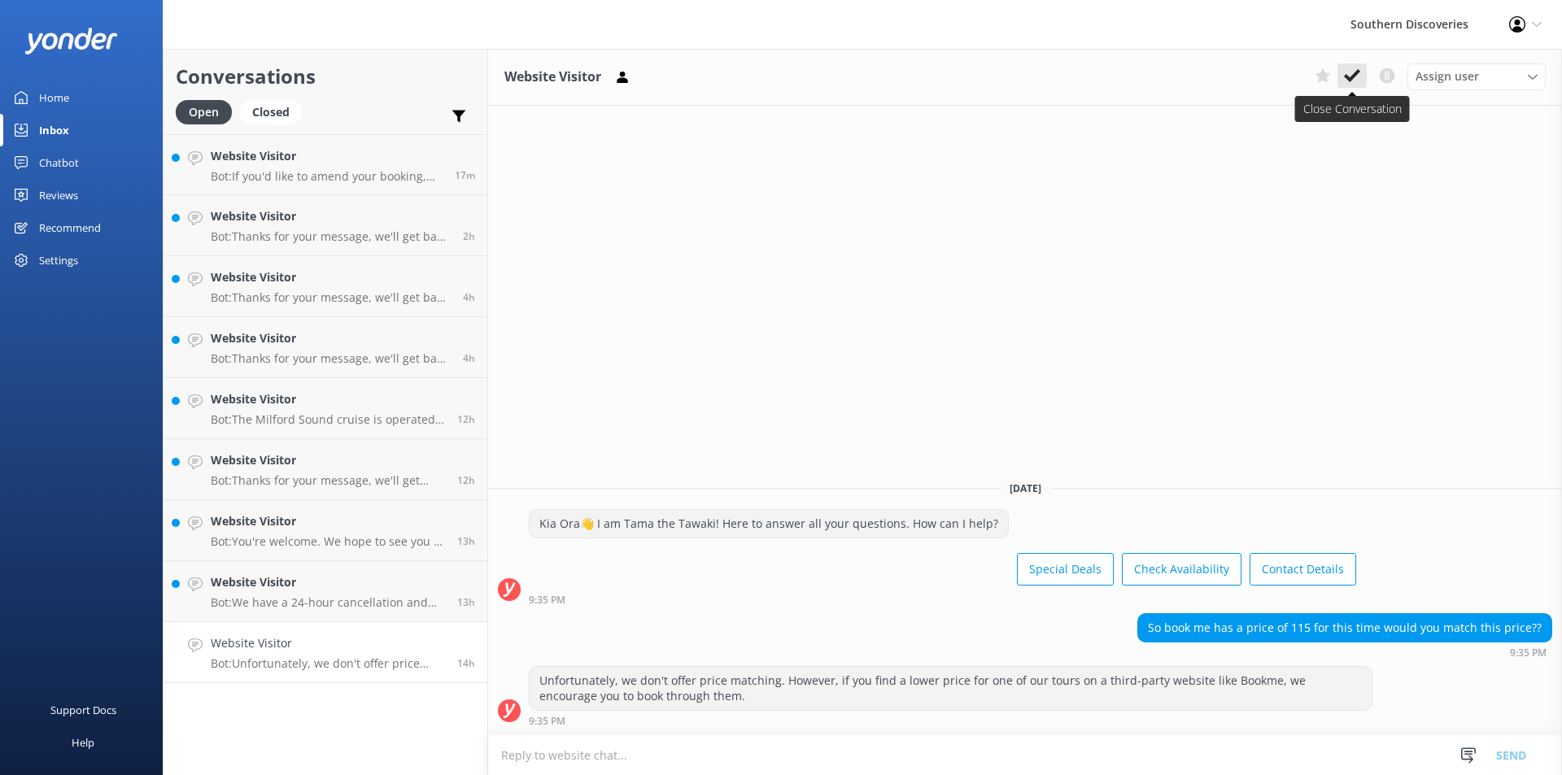
click at [1357, 71] on use at bounding box center [1352, 75] width 16 height 13
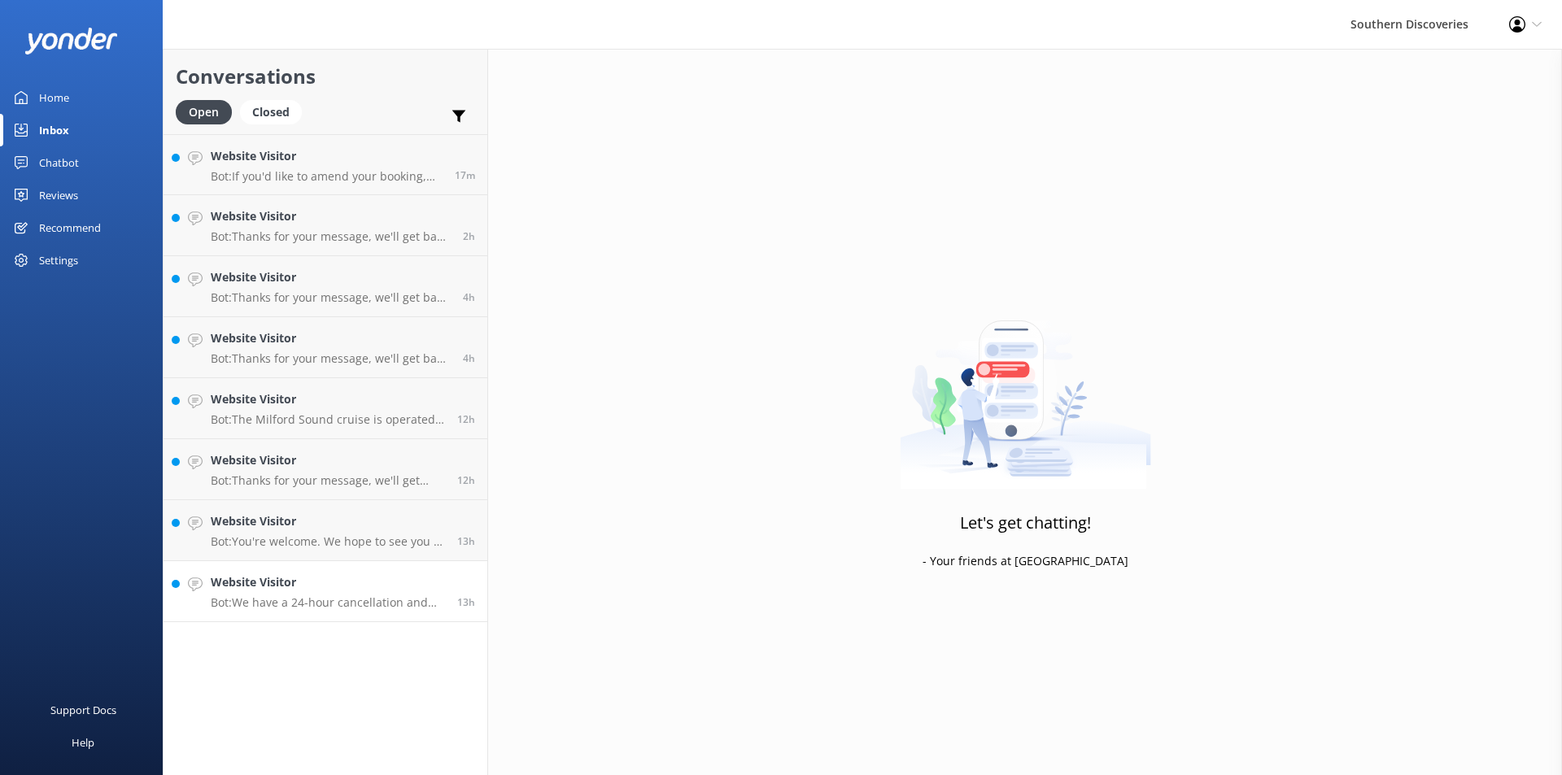
click at [307, 600] on p "Bot: We have a 24-hour cancellation and amendment policy. If you notify us more…" at bounding box center [328, 603] width 234 height 15
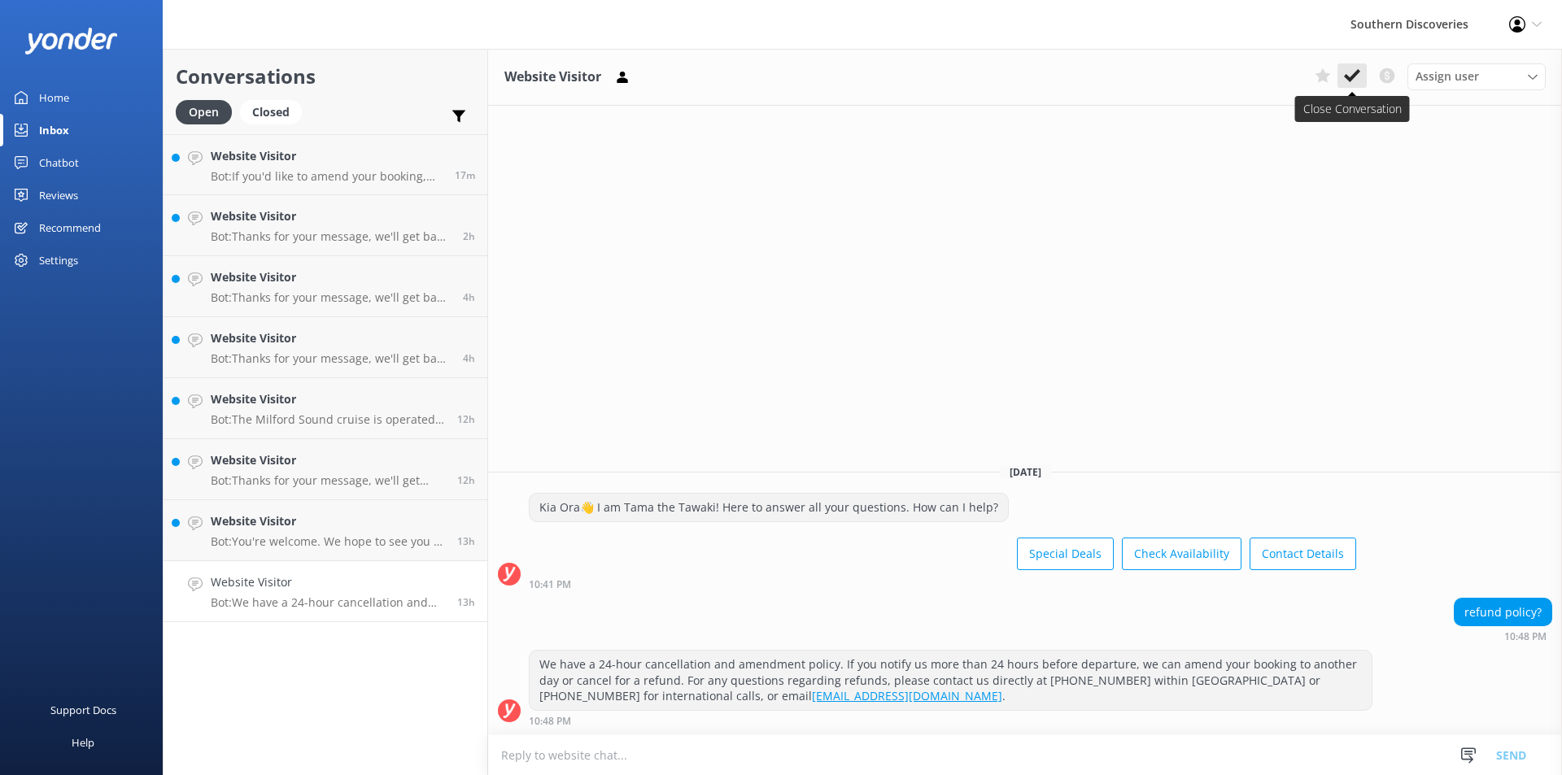
click at [1357, 77] on icon at bounding box center [1352, 76] width 16 height 16
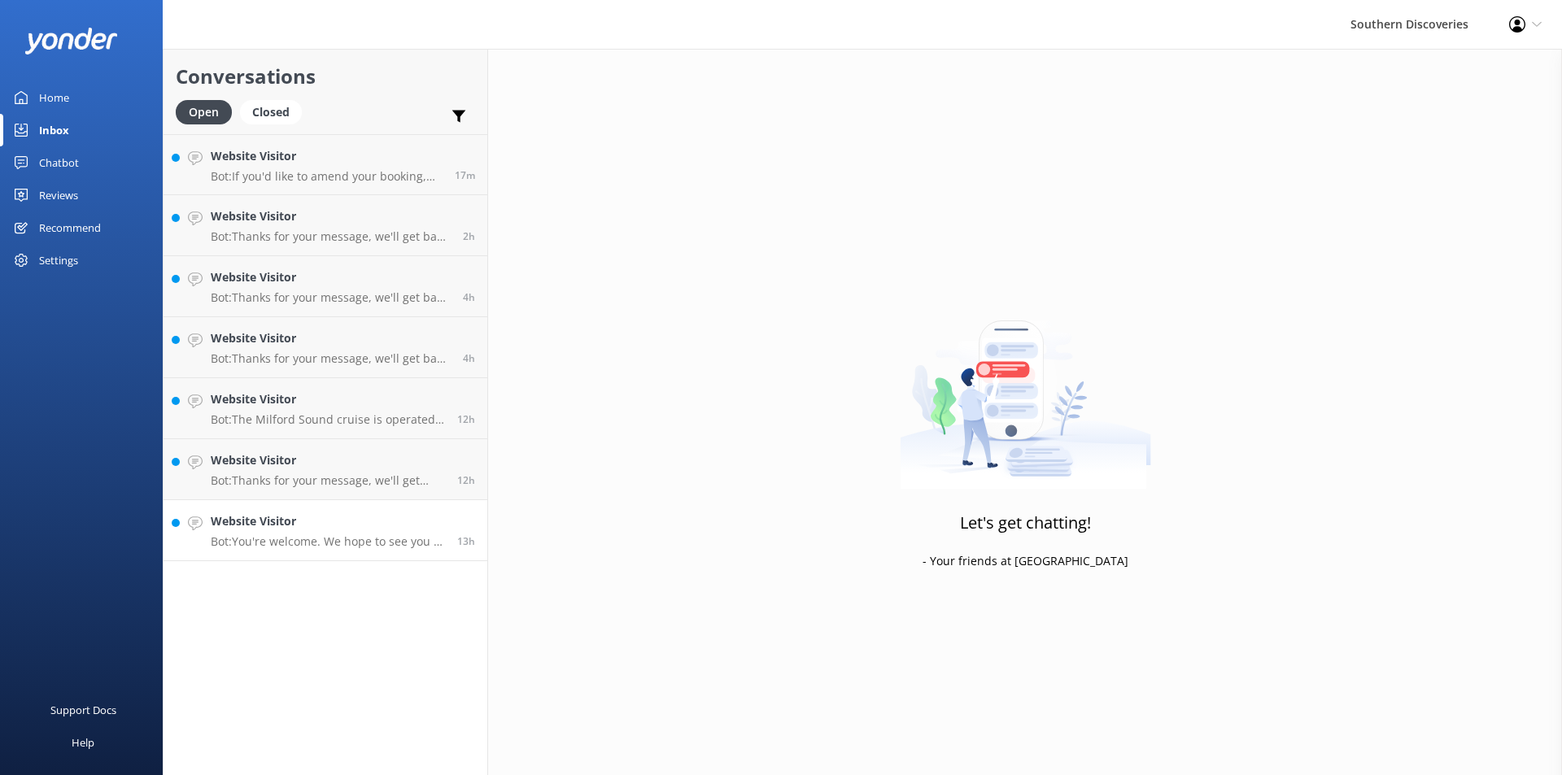
click at [369, 541] on p "Bot: You're welcome. We hope to see you at Southern Discoveries soon!" at bounding box center [328, 542] width 234 height 15
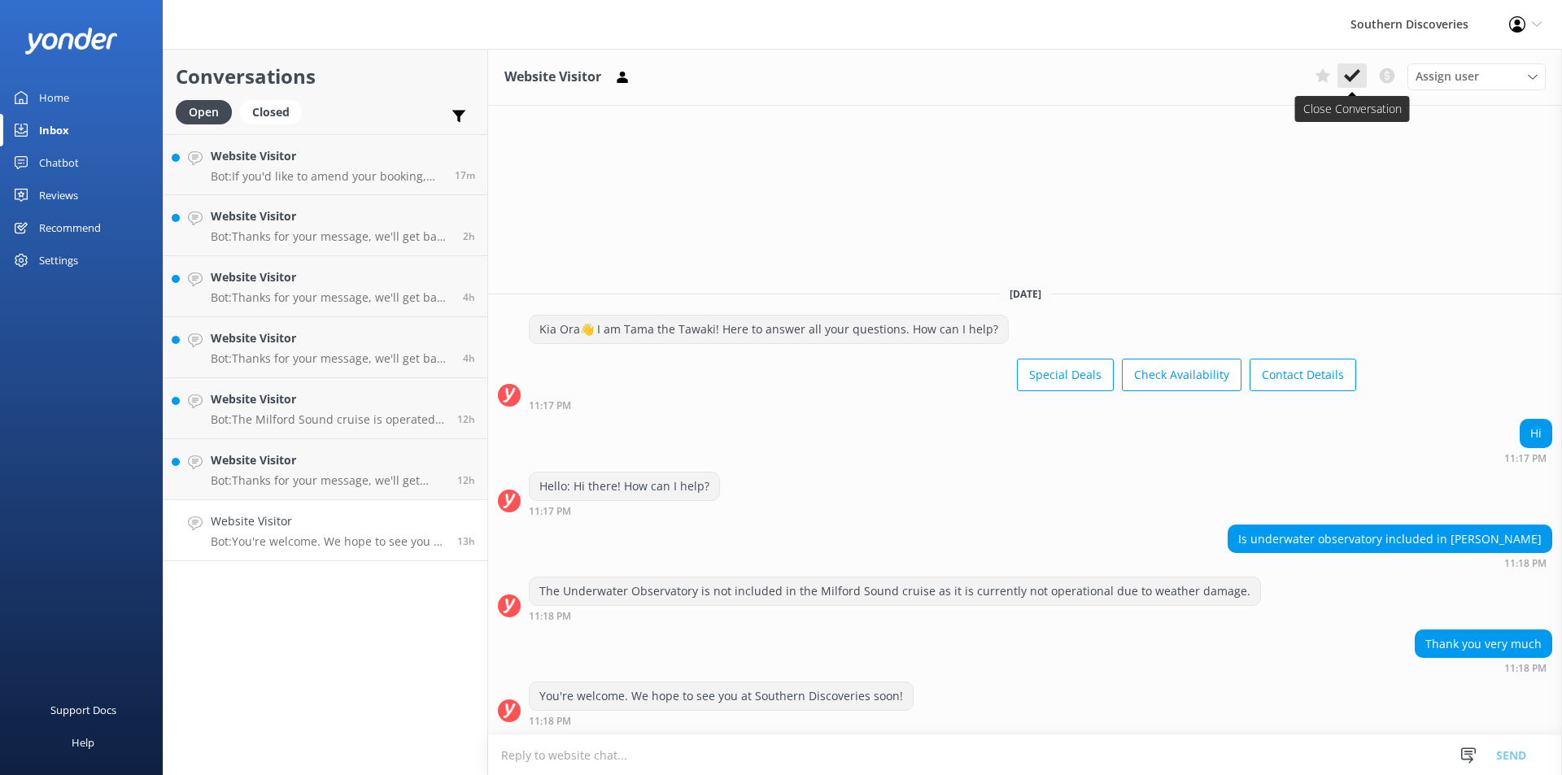
click at [1358, 69] on icon at bounding box center [1352, 76] width 16 height 16
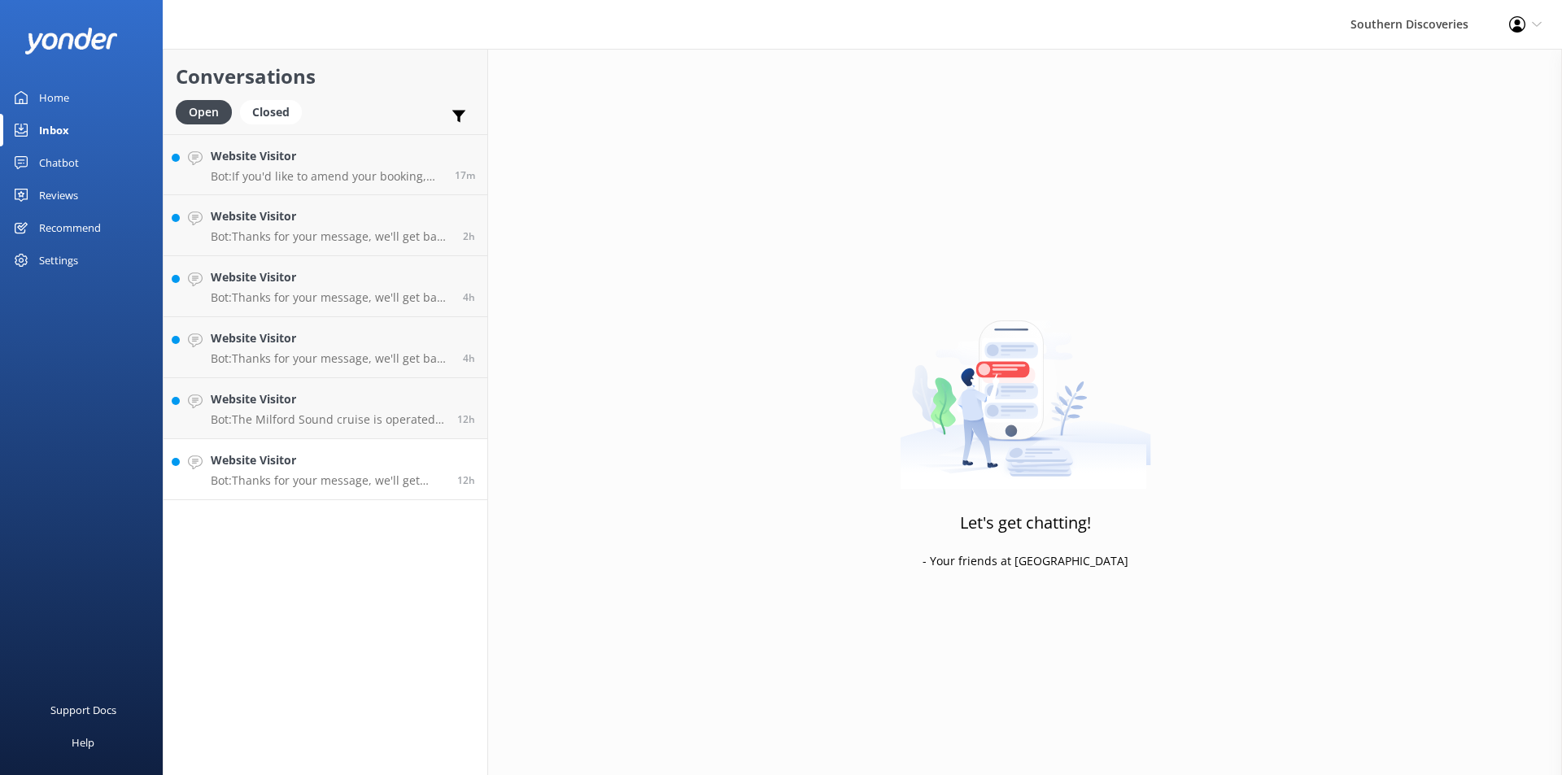
click at [349, 478] on p "Bot: Thanks for your message, we'll get back to you as soon as we can. You're a…" at bounding box center [328, 481] width 234 height 15
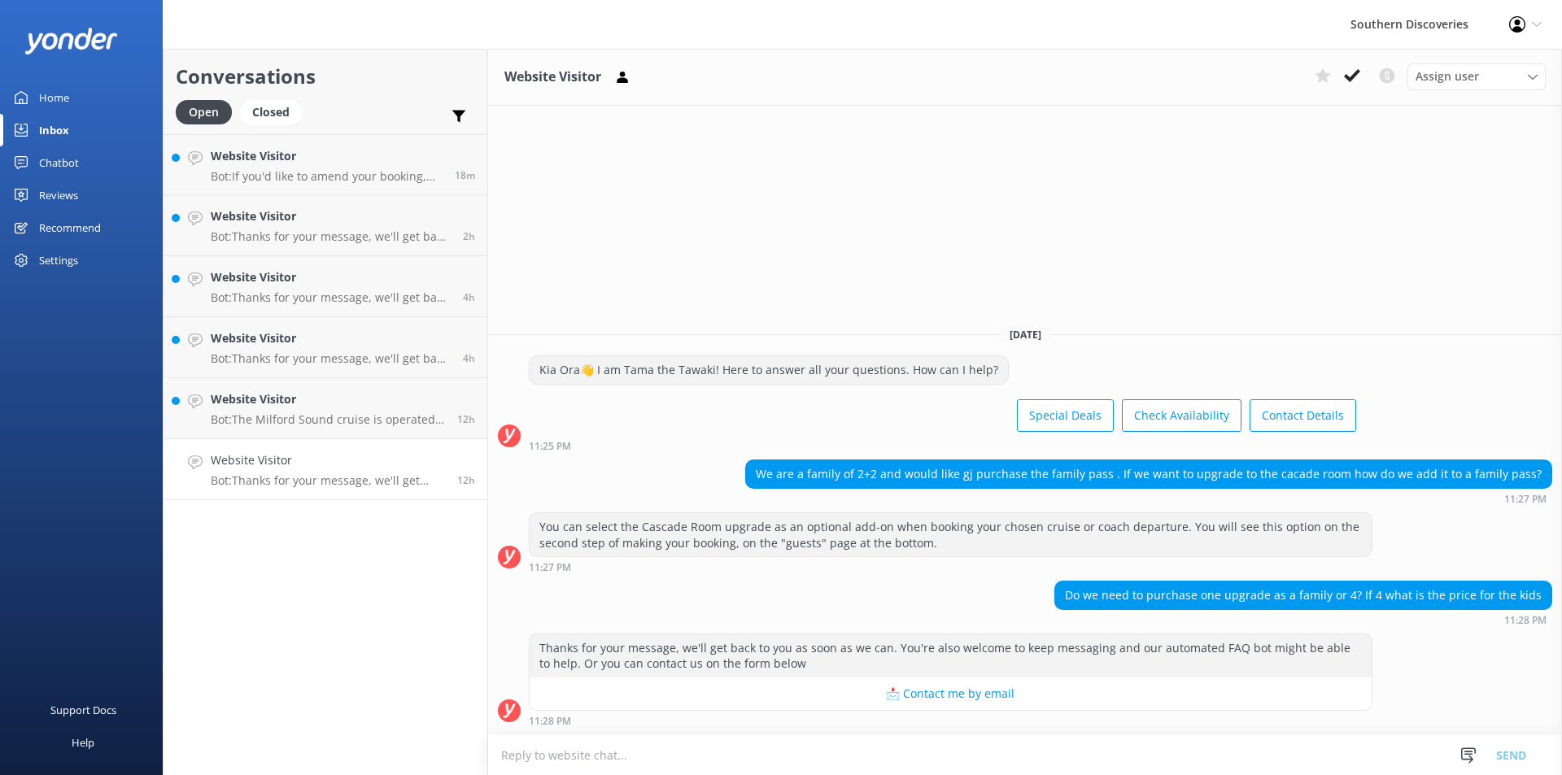
click at [701, 749] on textarea at bounding box center [1025, 756] width 1074 height 40
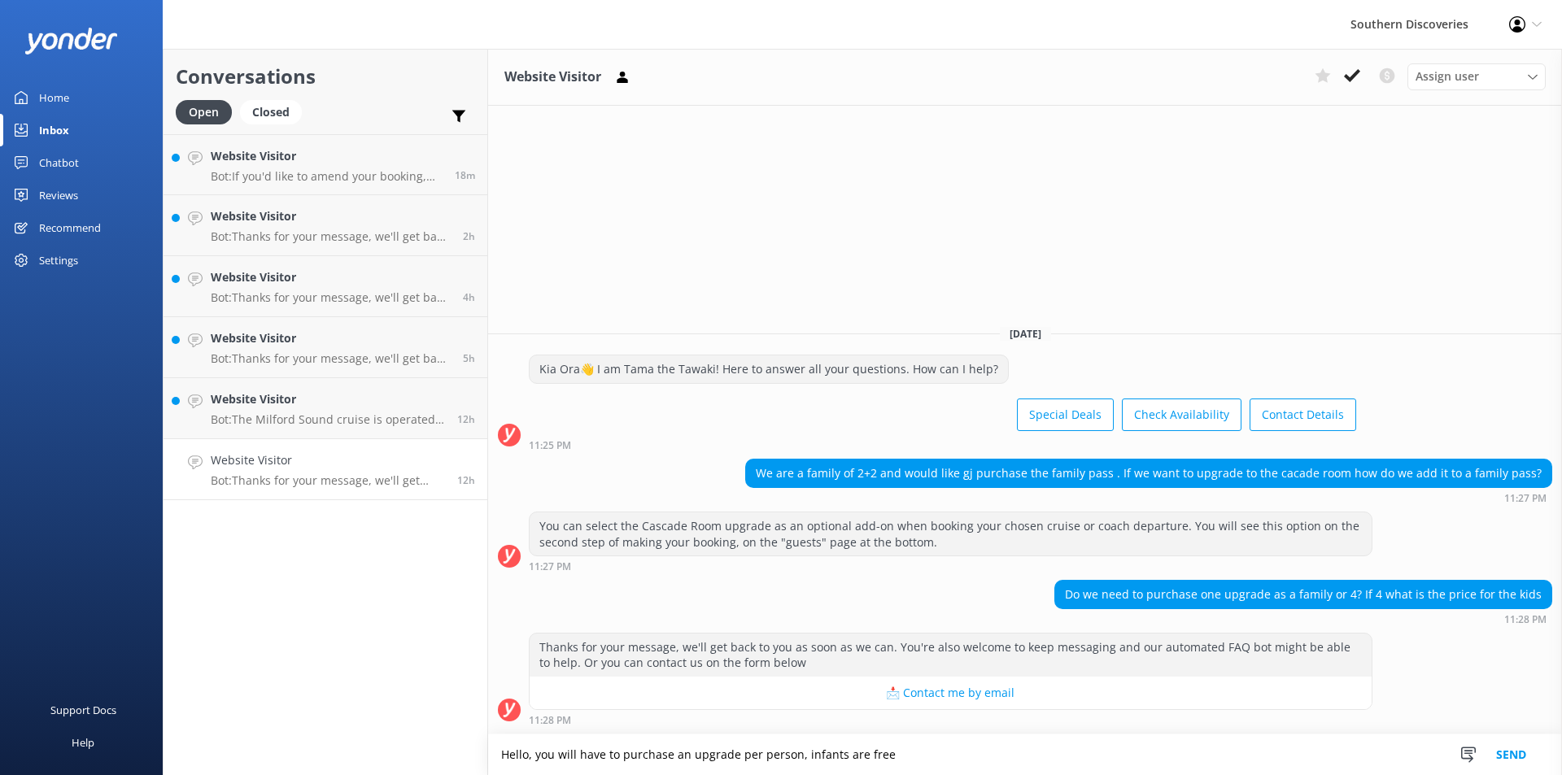
type textarea "Hello, you will have to purchase an upgrade per person, infants are free"
click at [1522, 762] on button "Send" at bounding box center [1511, 755] width 61 height 41
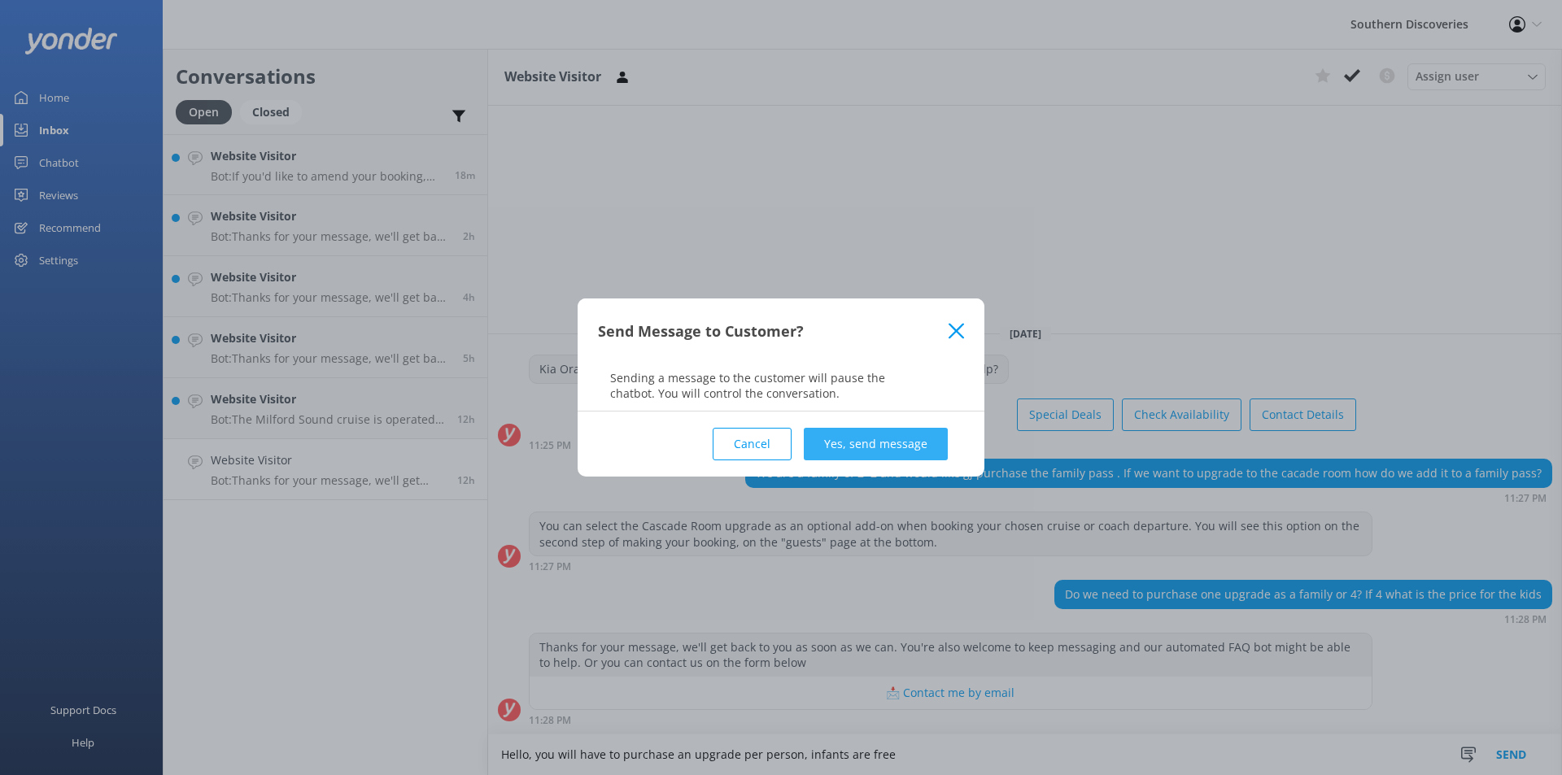
click at [877, 437] on button "Yes, send message" at bounding box center [876, 444] width 144 height 33
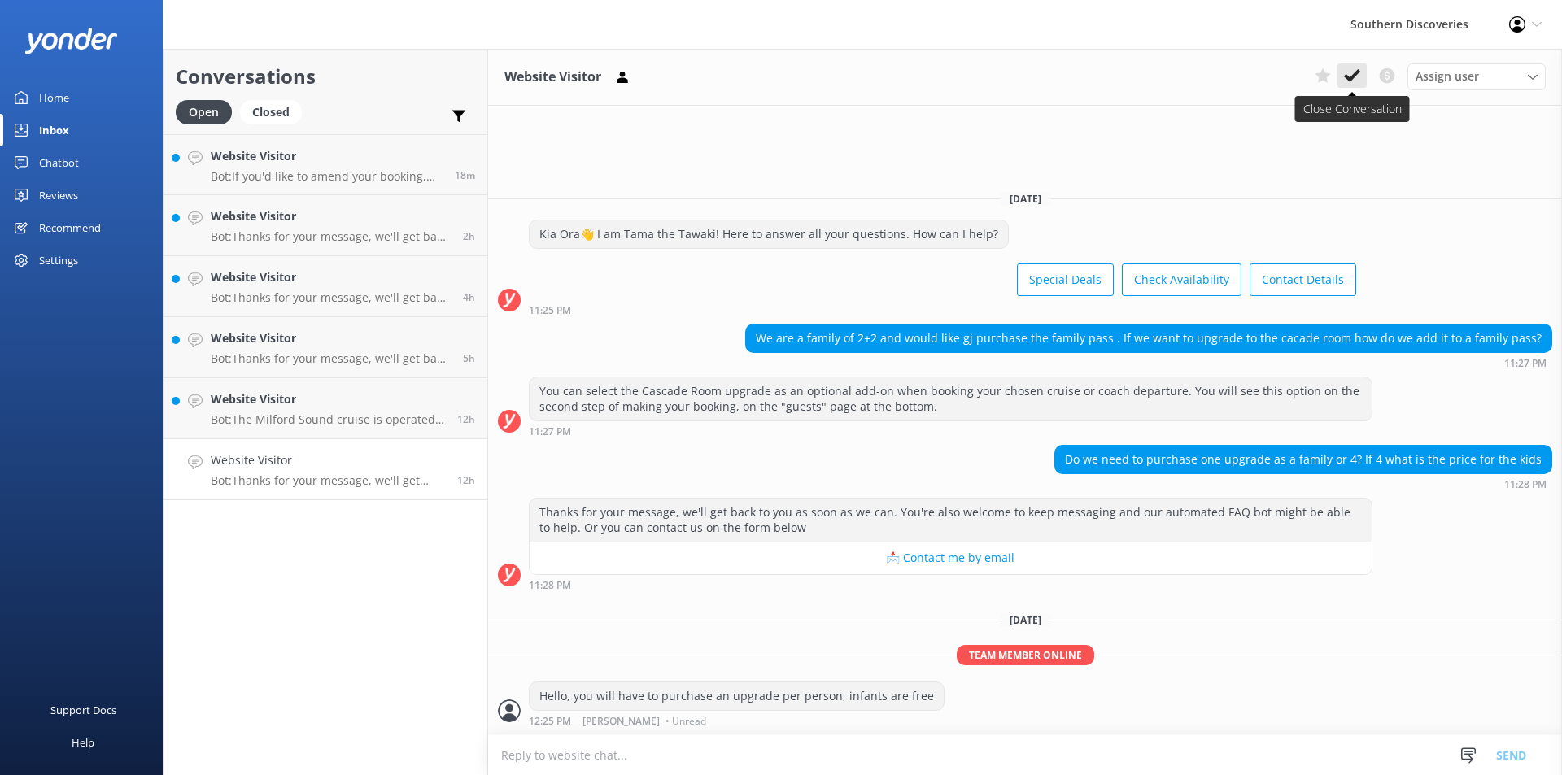
click at [1354, 83] on icon at bounding box center [1352, 76] width 16 height 16
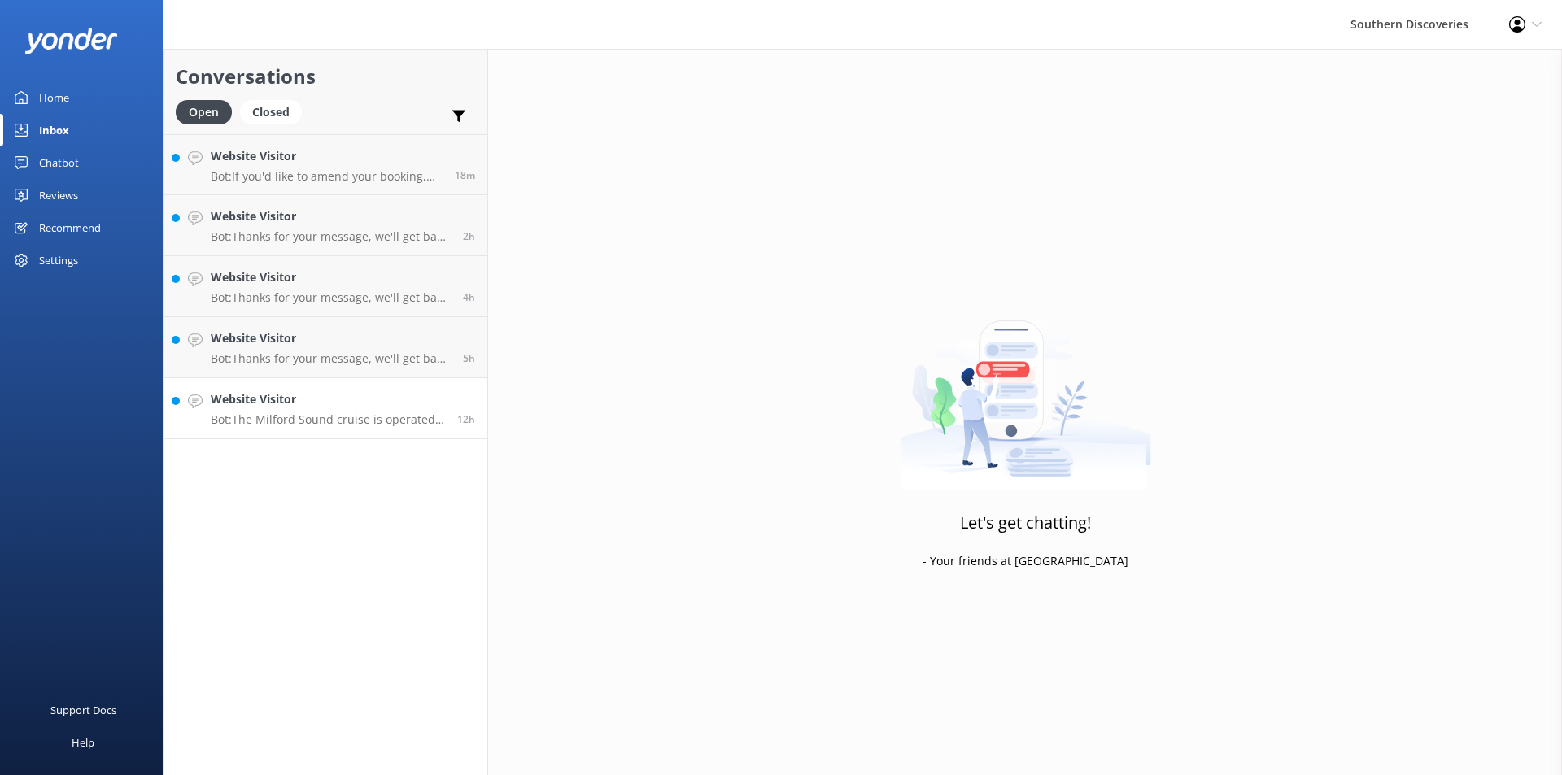
click at [320, 419] on p "Bot: The Milford Sound cruise is operated by Southern Discoveries, using the ca…" at bounding box center [328, 420] width 234 height 15
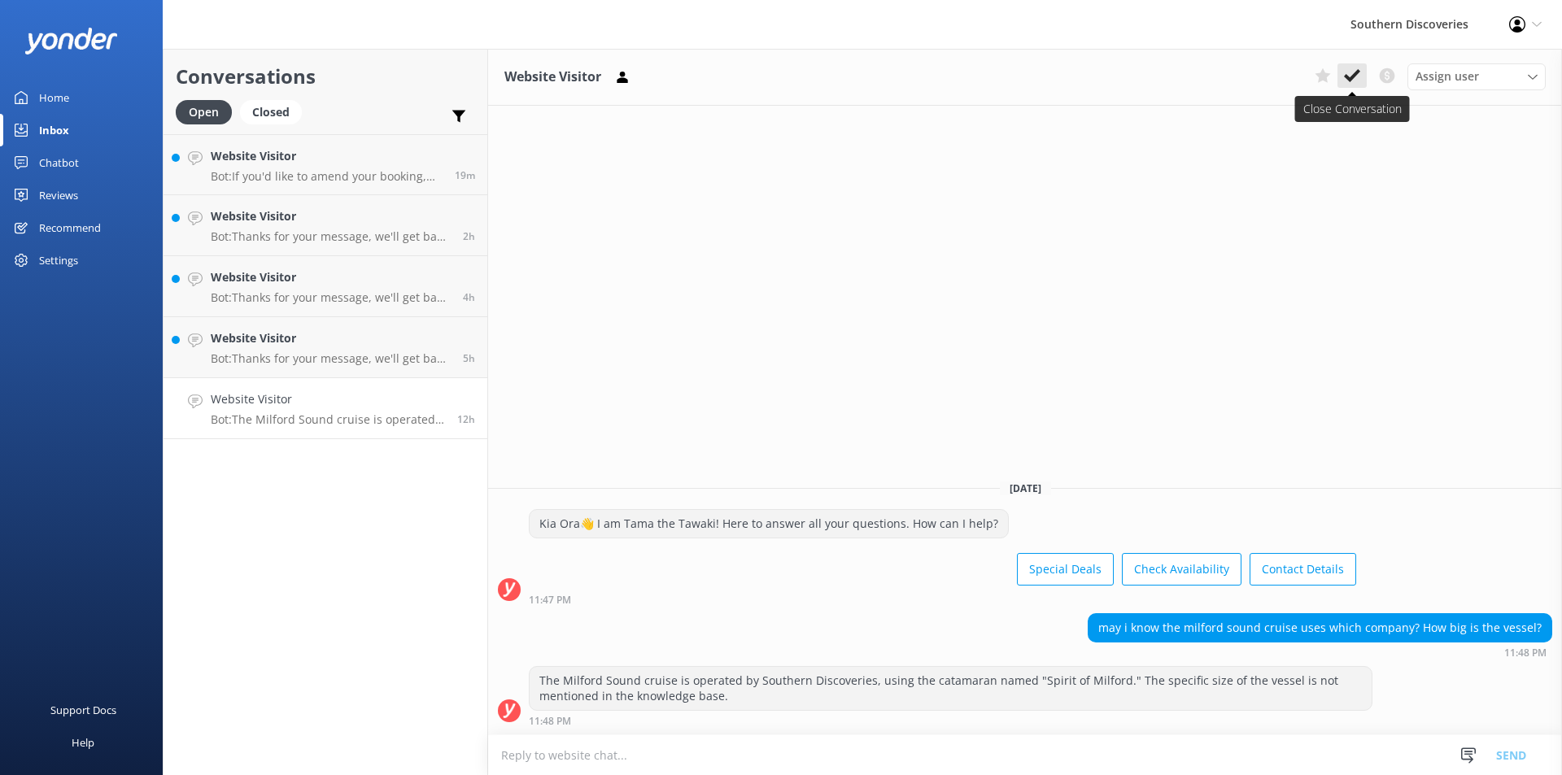
click at [1346, 74] on icon at bounding box center [1352, 76] width 16 height 16
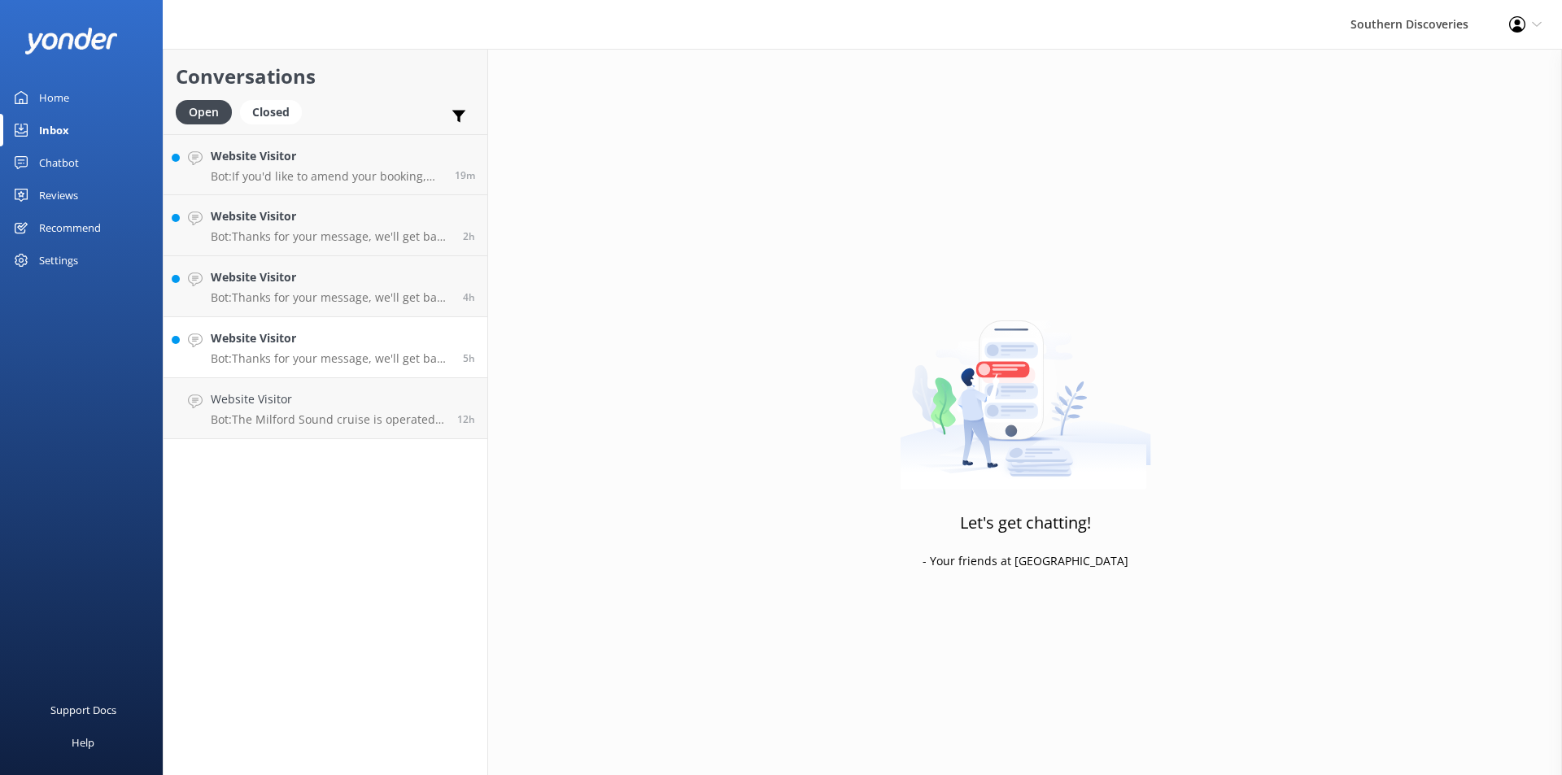
click at [303, 351] on div "Website Visitor Bot: Thanks for your message, we'll get back to you as soon as …" at bounding box center [331, 348] width 240 height 36
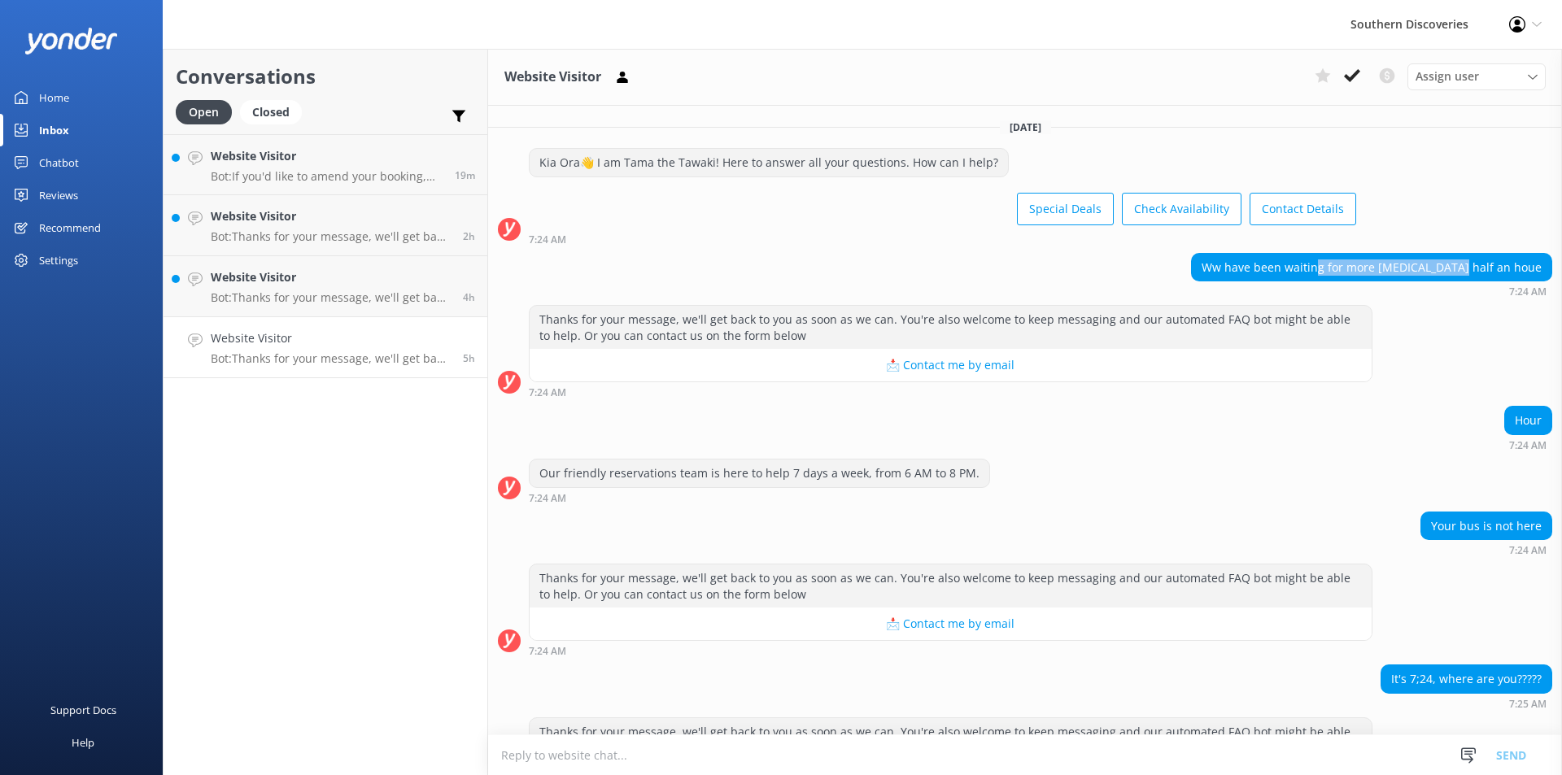
drag, startPoint x: 1372, startPoint y: 261, endPoint x: 1509, endPoint y: 269, distance: 137.7
click at [1509, 269] on div "Ww have been waiting for more [MEDICAL_DATA] half an houe" at bounding box center [1372, 268] width 360 height 28
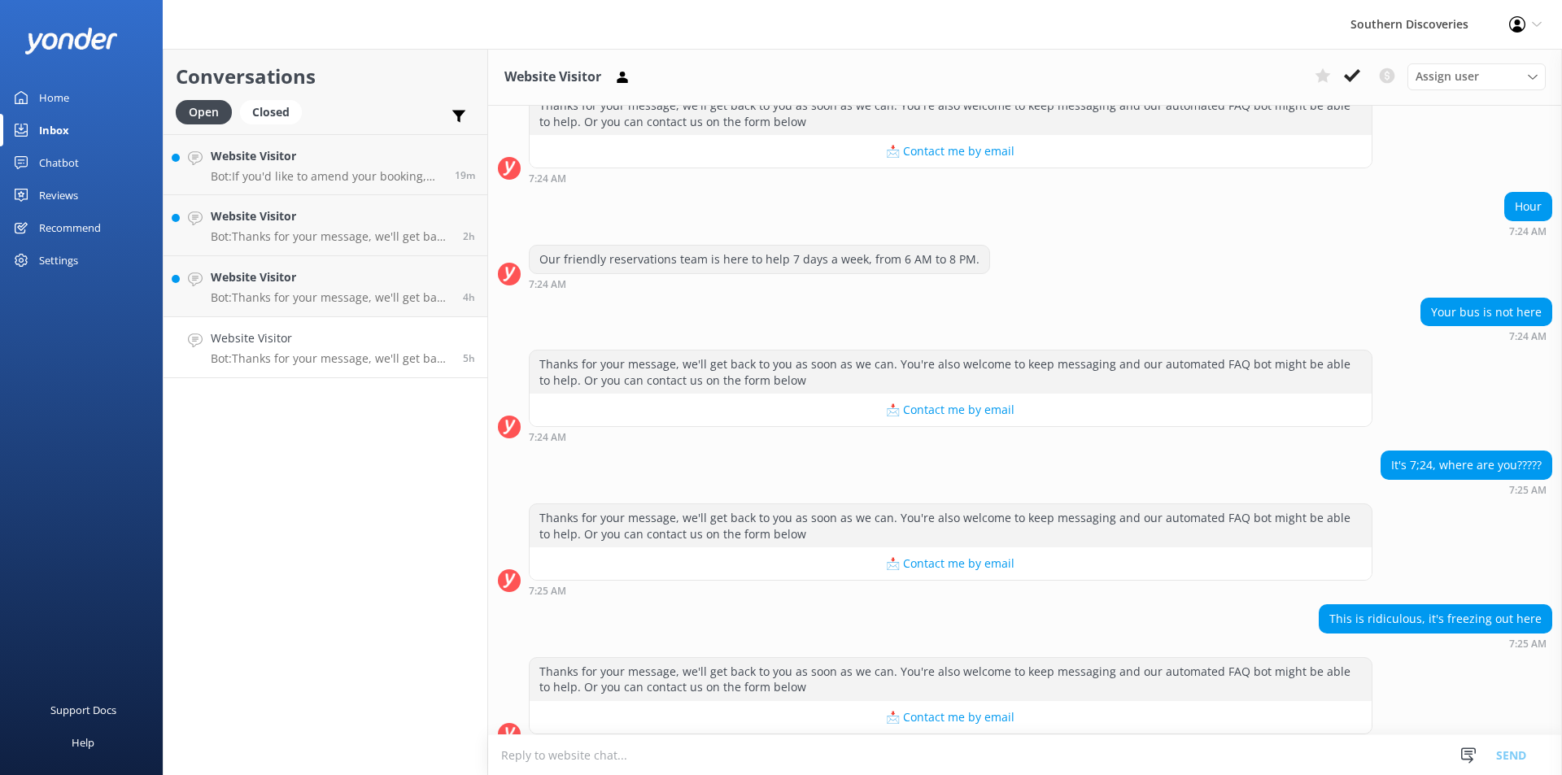
scroll to position [238, 0]
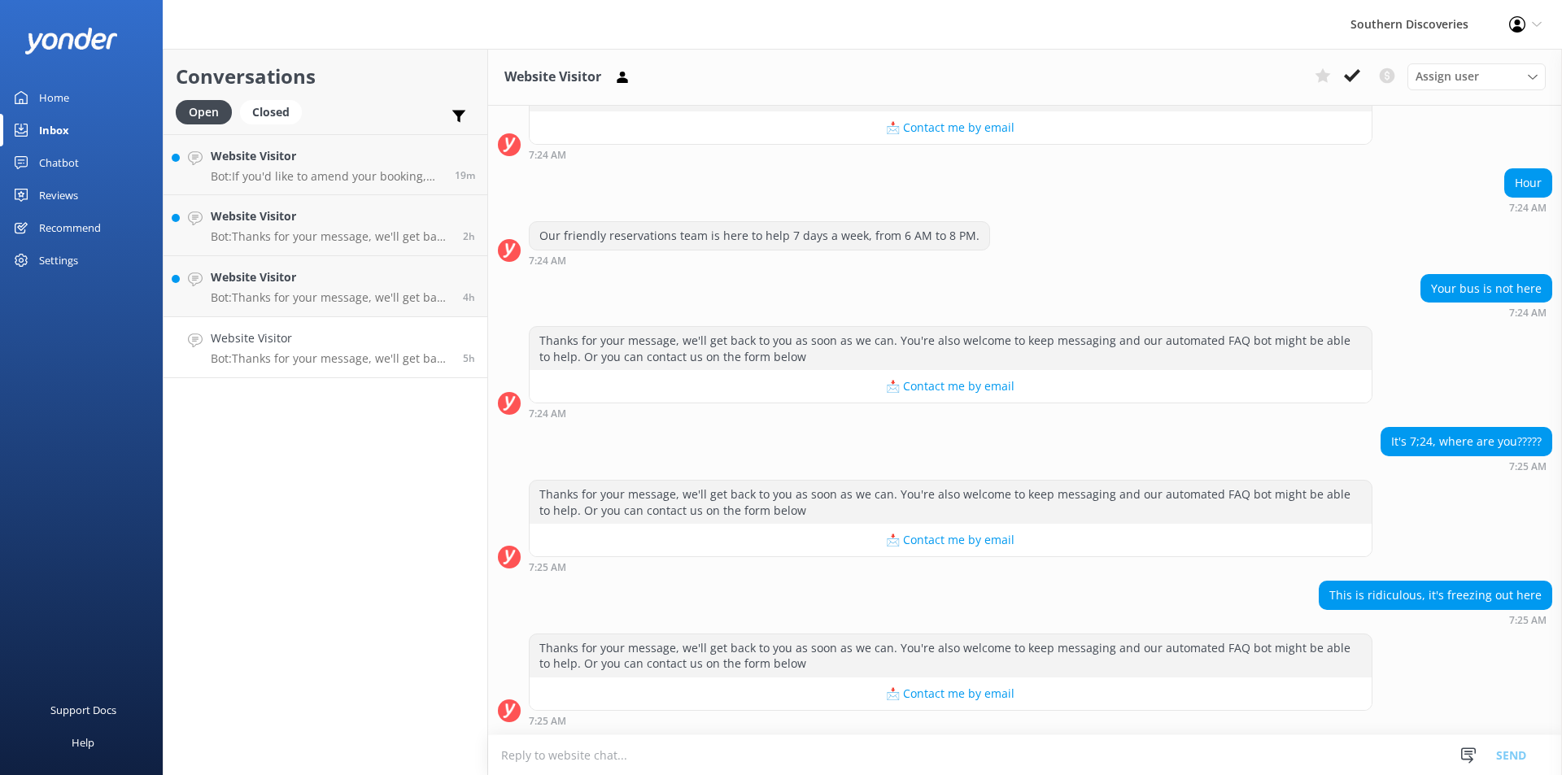
click at [1487, 533] on div "Thanks for your message, we'll get back to you as soon as we can. You're also w…" at bounding box center [1025, 526] width 1074 height 93
click at [1352, 79] on use at bounding box center [1352, 75] width 16 height 13
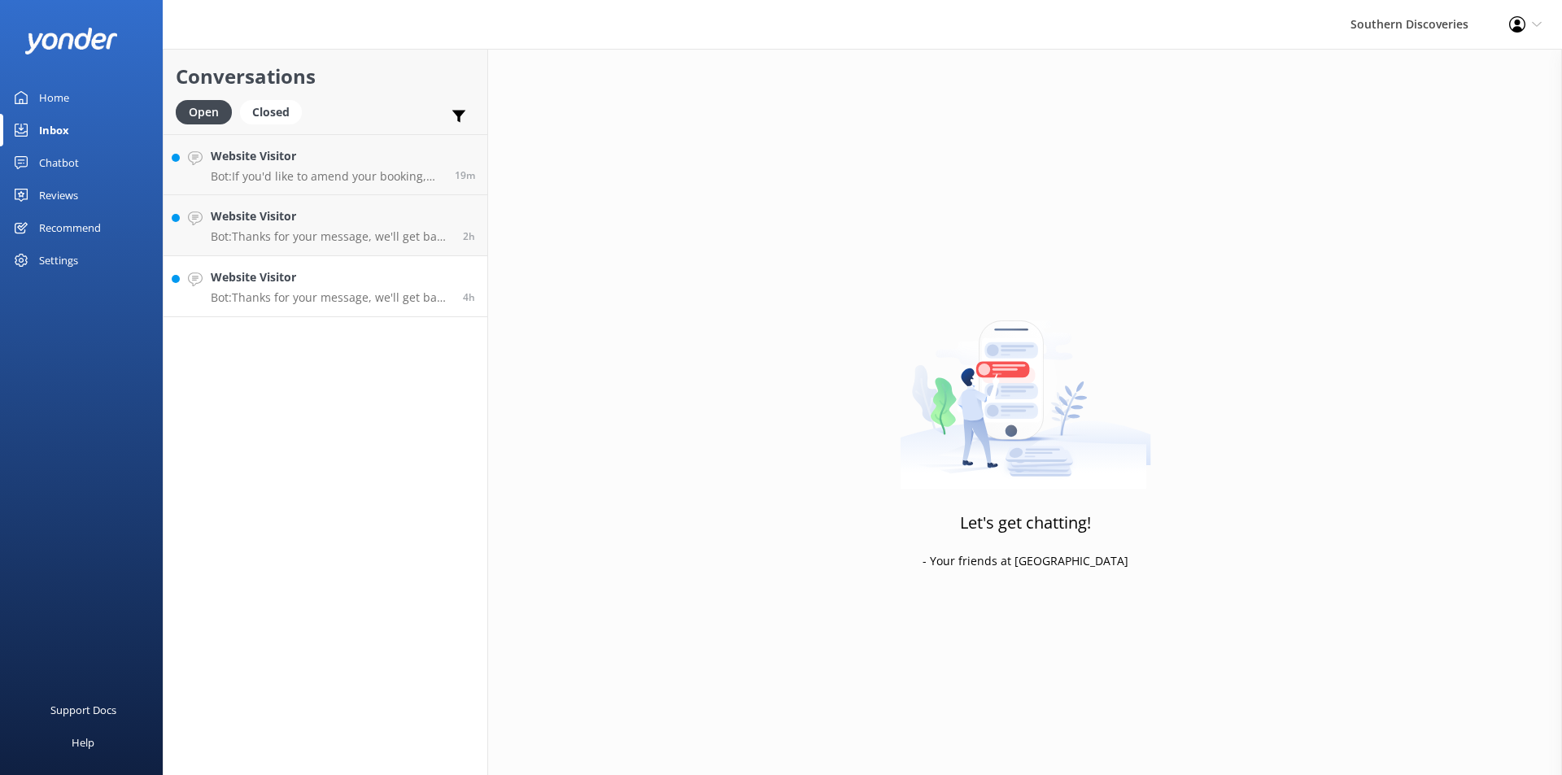
click at [365, 299] on p "Bot: Thanks for your message, we'll get back to you as soon as we can. You're a…" at bounding box center [331, 297] width 240 height 15
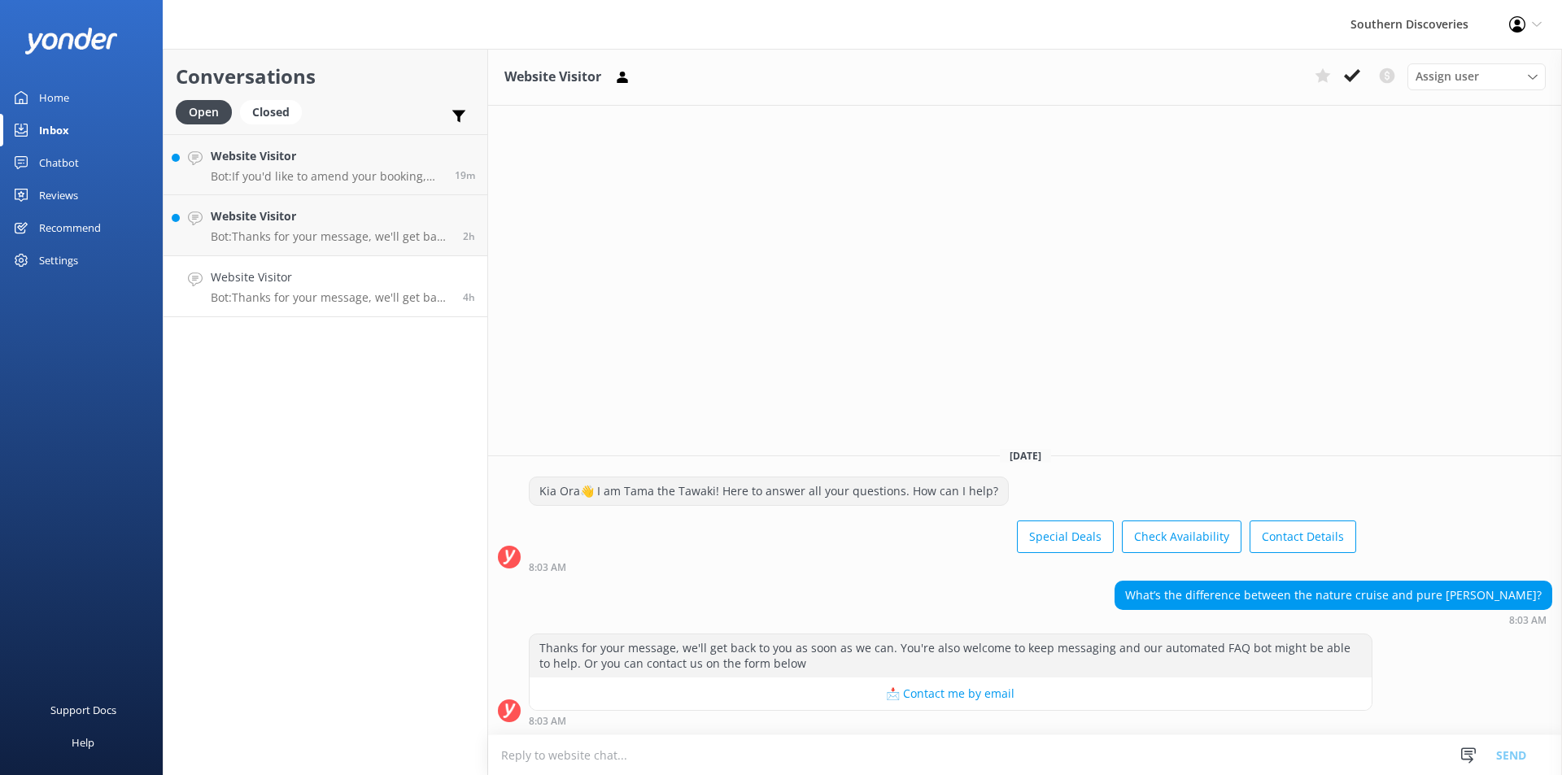
click at [747, 754] on textarea at bounding box center [1025, 756] width 1074 height 40
click at [378, 235] on p "Bot: Thanks for your message, we'll get back to you as soon as we can. You're a…" at bounding box center [331, 236] width 240 height 15
click at [950, 744] on textarea at bounding box center [1025, 756] width 1074 height 40
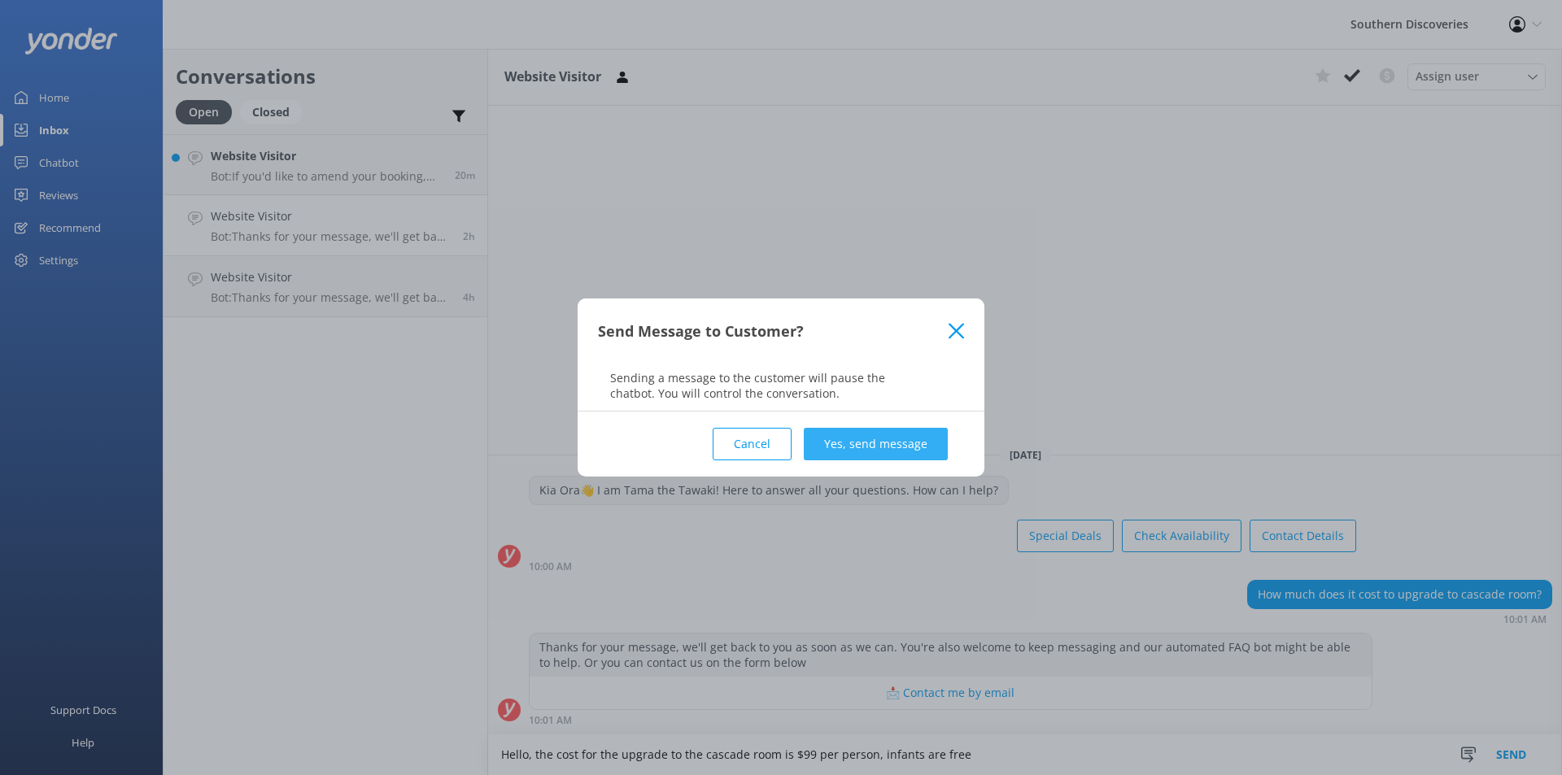
type textarea "Hello, the cost for the upgrade to the cascade room is $99 per person, infants …"
click at [880, 451] on button "Yes, send message" at bounding box center [876, 444] width 144 height 33
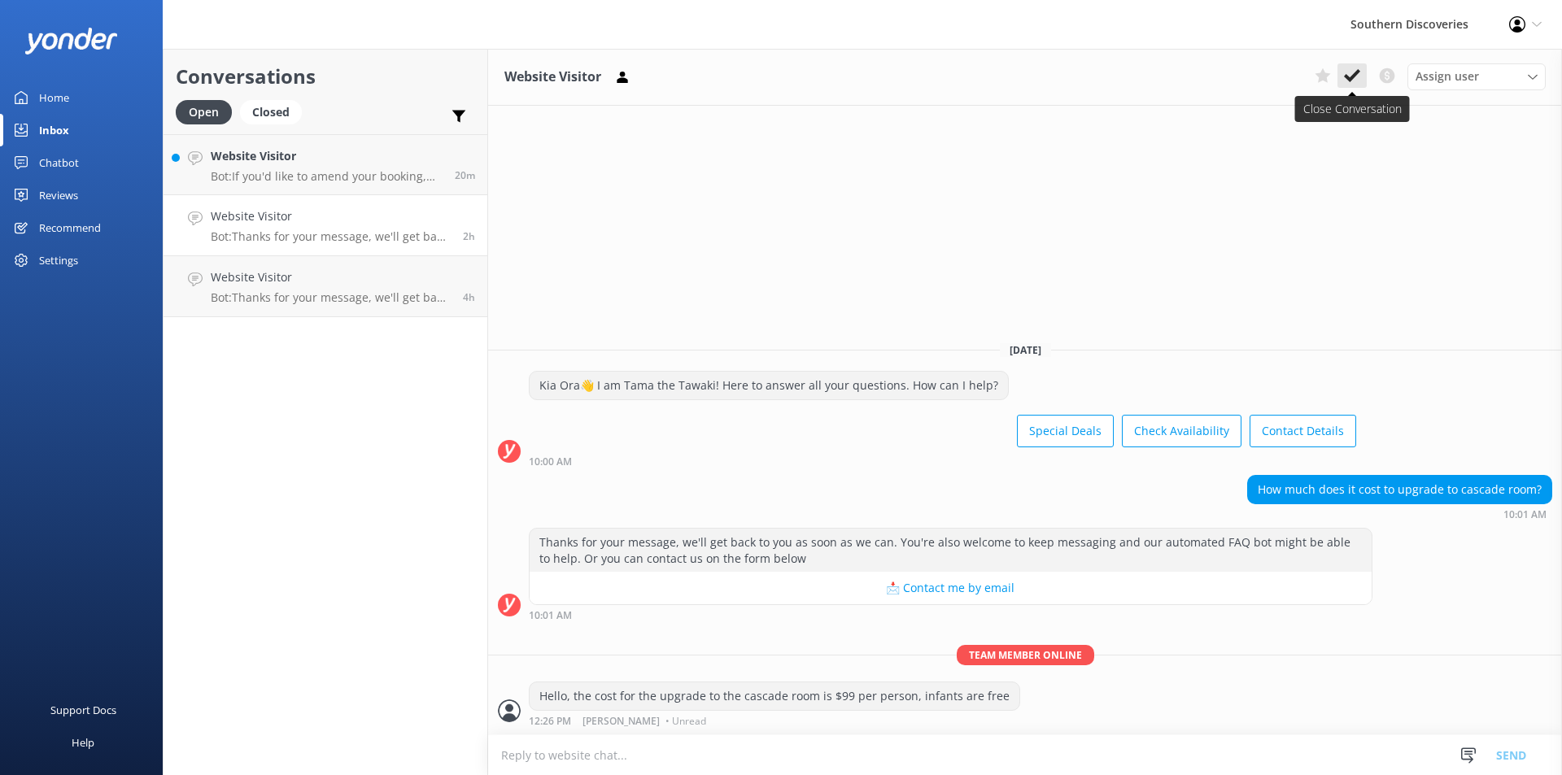
click at [1354, 82] on icon at bounding box center [1352, 76] width 16 height 16
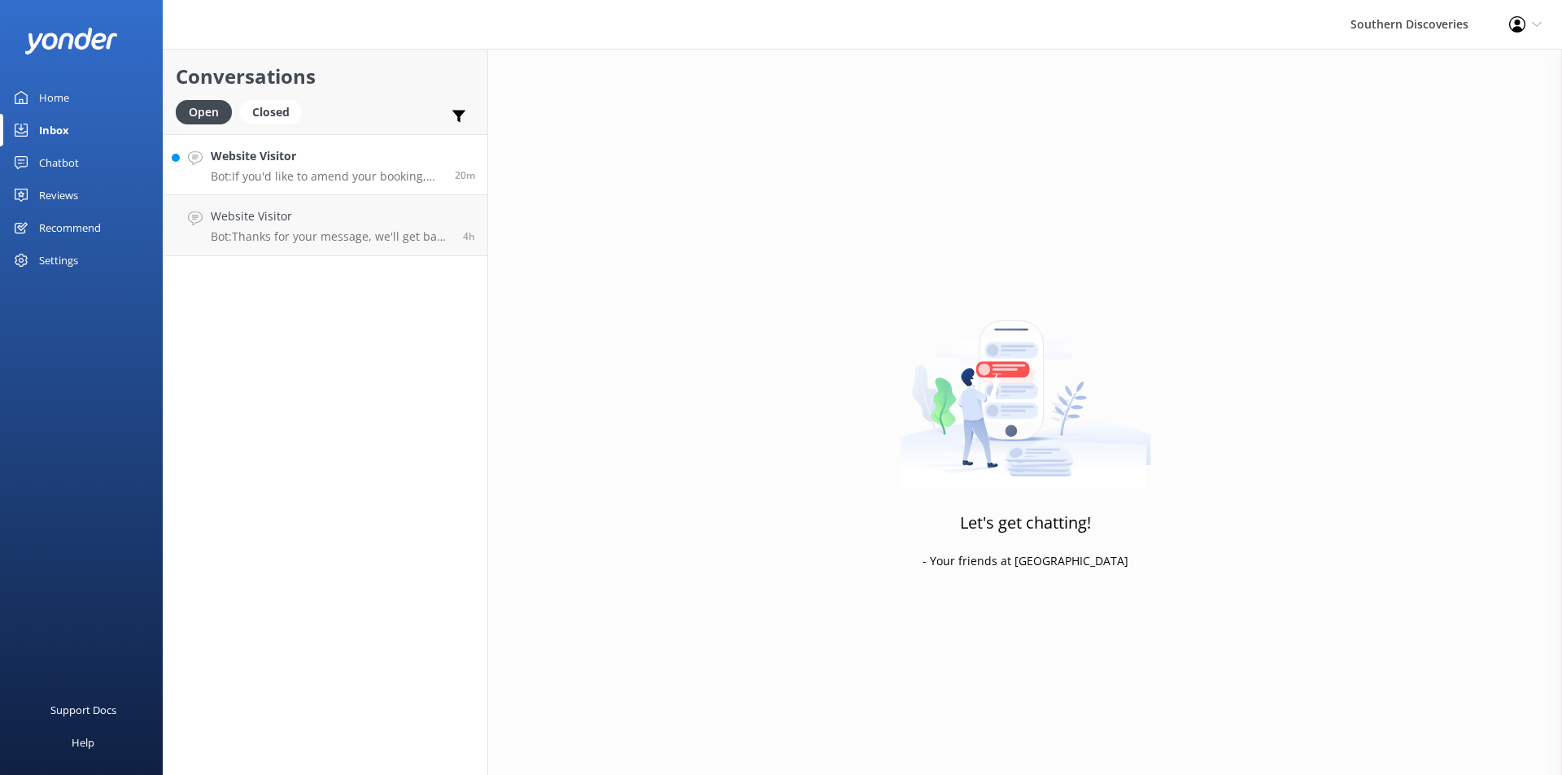
click at [337, 162] on h4 "Website Visitor" at bounding box center [327, 156] width 232 height 18
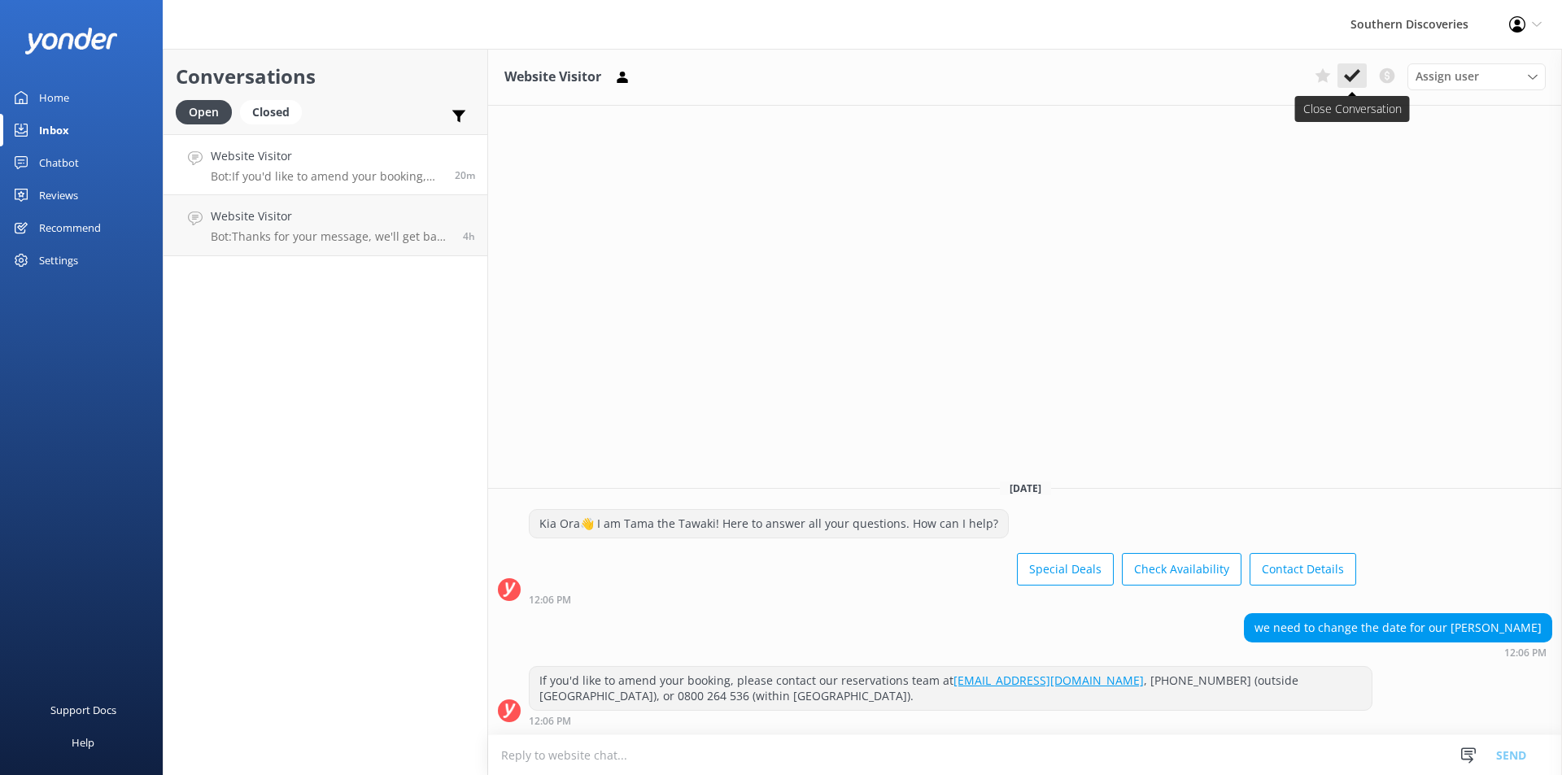
click at [1354, 72] on icon at bounding box center [1352, 76] width 16 height 16
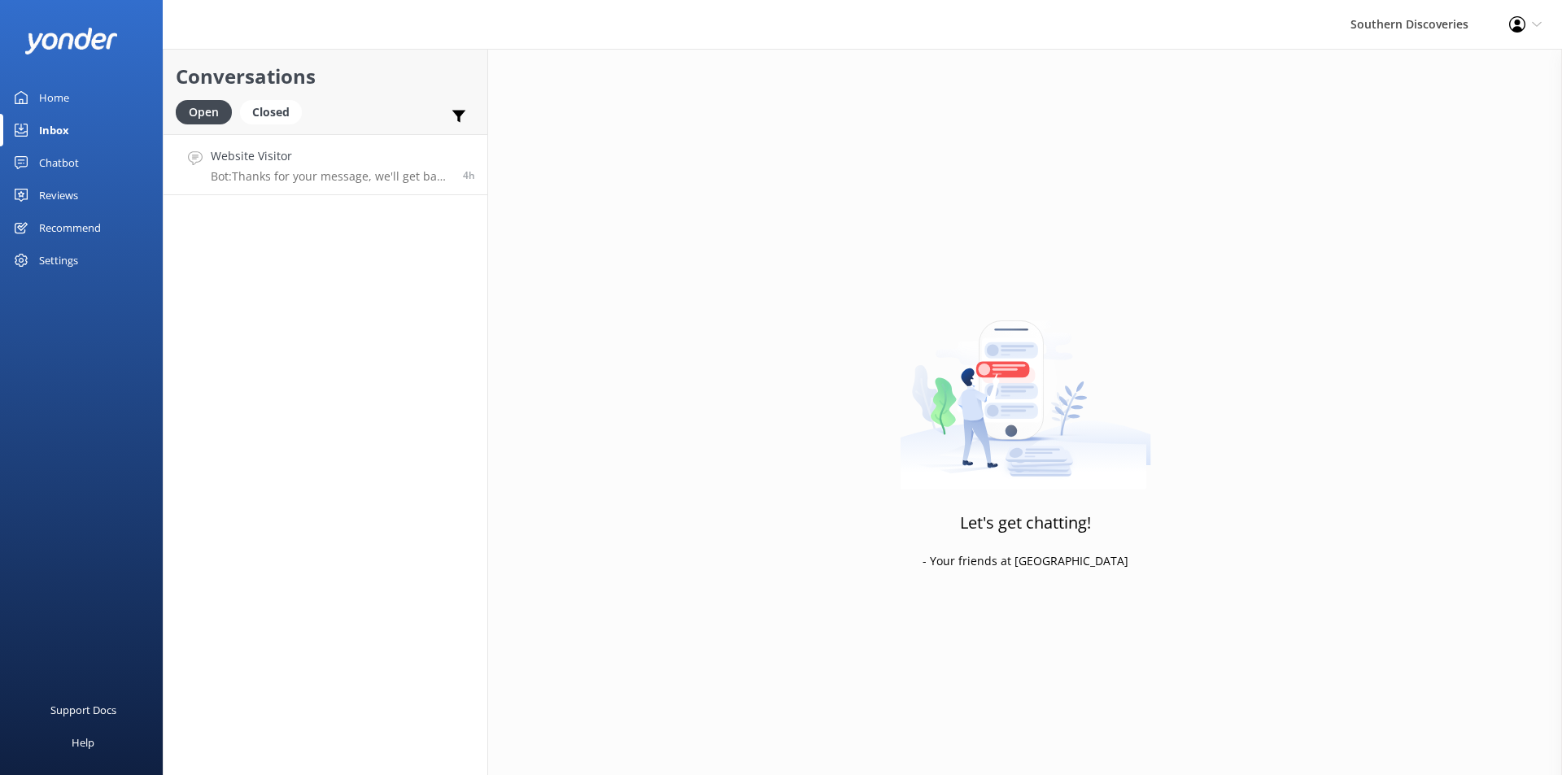
click at [348, 159] on h4 "Website Visitor" at bounding box center [331, 156] width 240 height 18
